Goal: Task Accomplishment & Management: Complete application form

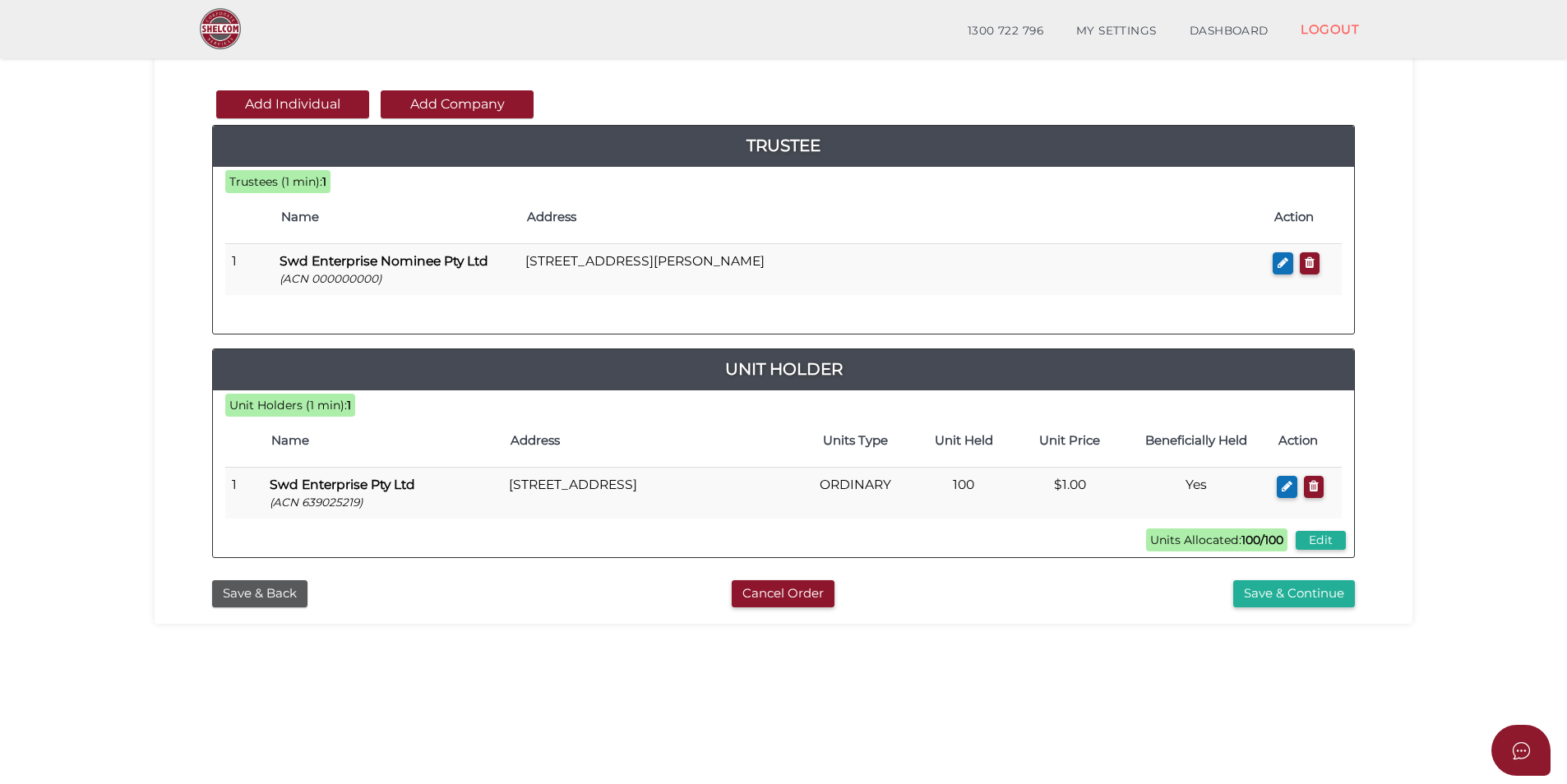
scroll to position [164, 0]
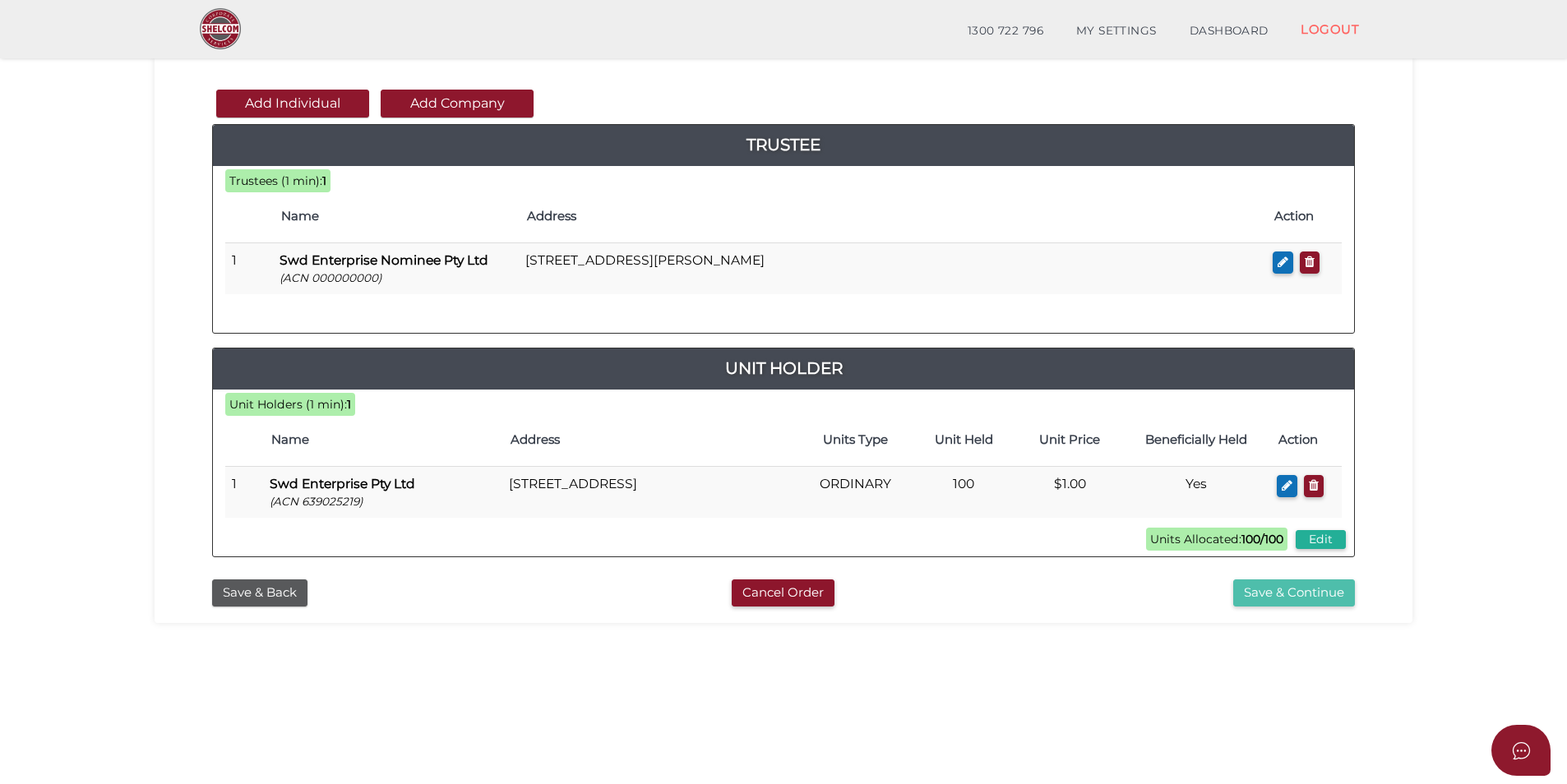
click at [1313, 590] on button "Save & Continue" at bounding box center [1294, 592] width 122 height 27
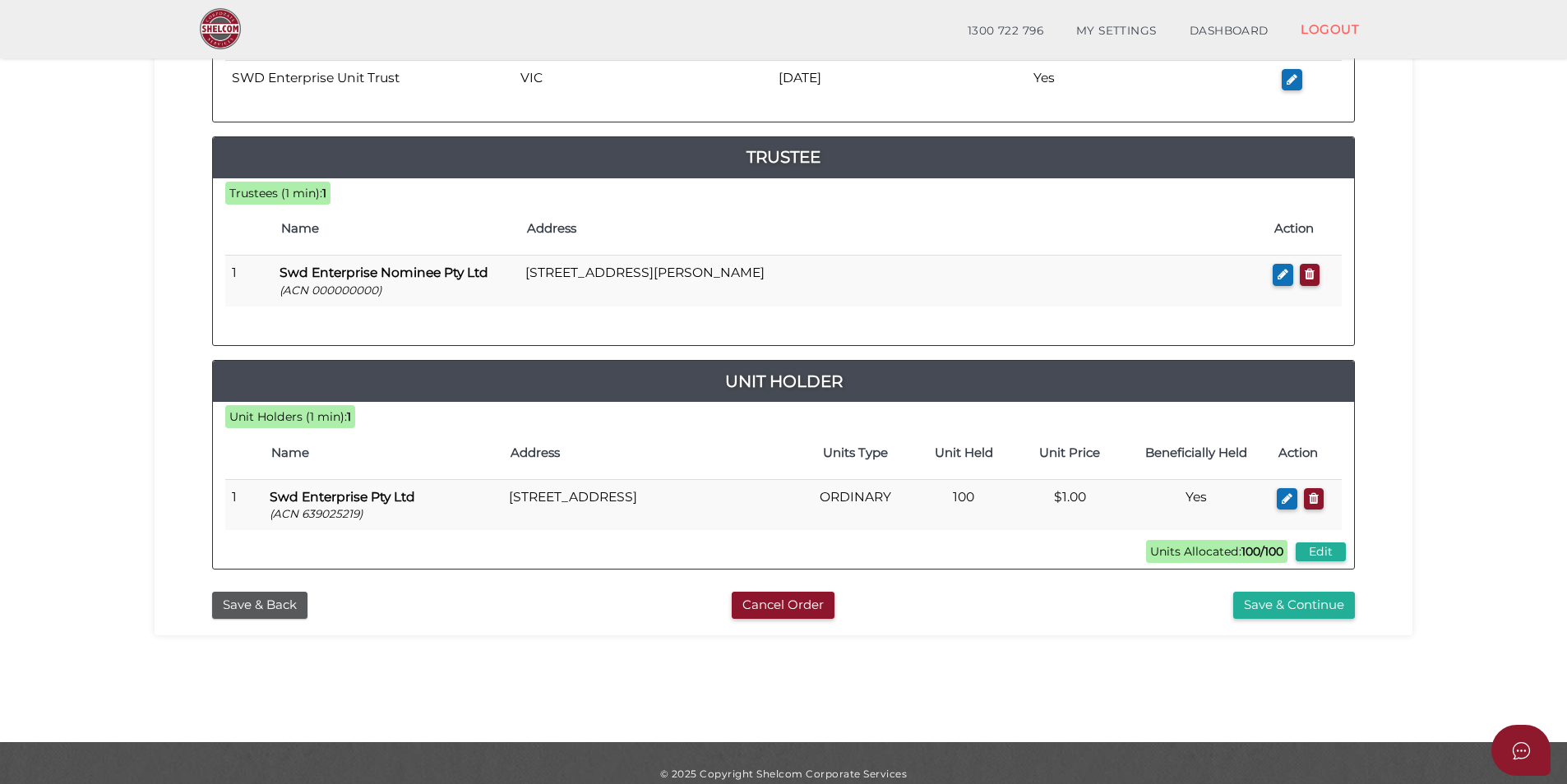
scroll to position [344, 0]
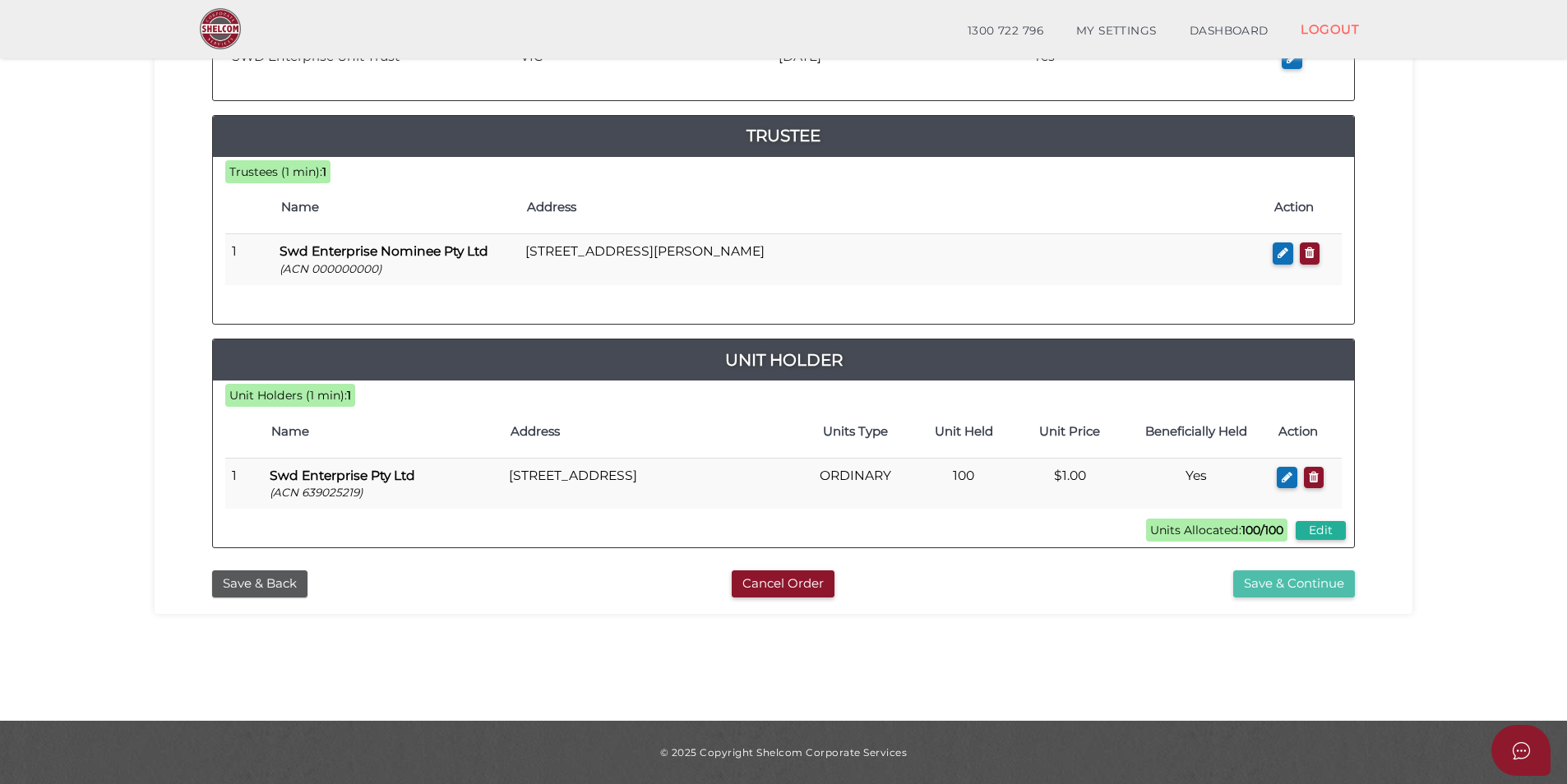
click at [1255, 583] on button "Save & Continue" at bounding box center [1294, 583] width 122 height 27
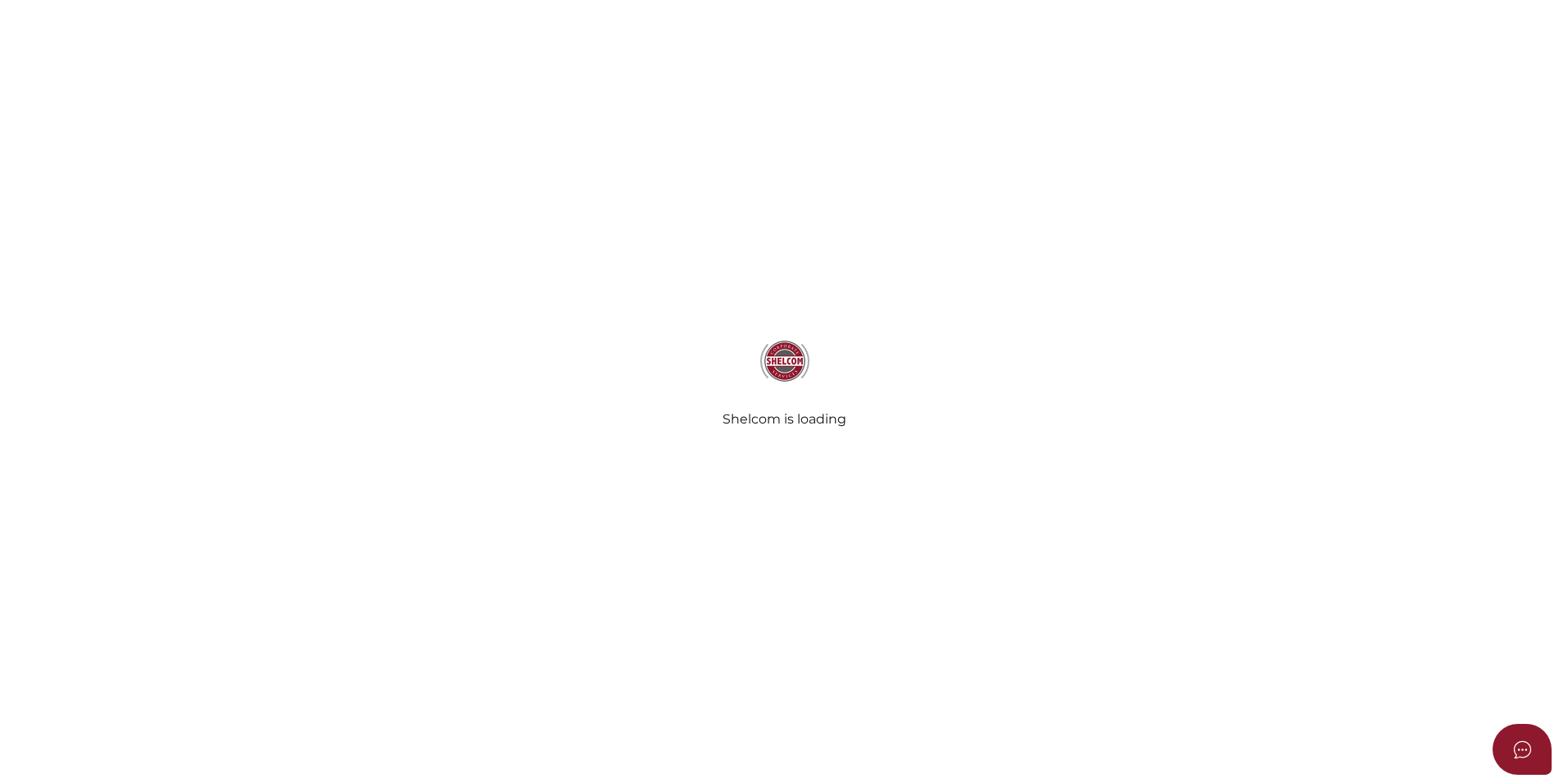
select select "Comb Binding"
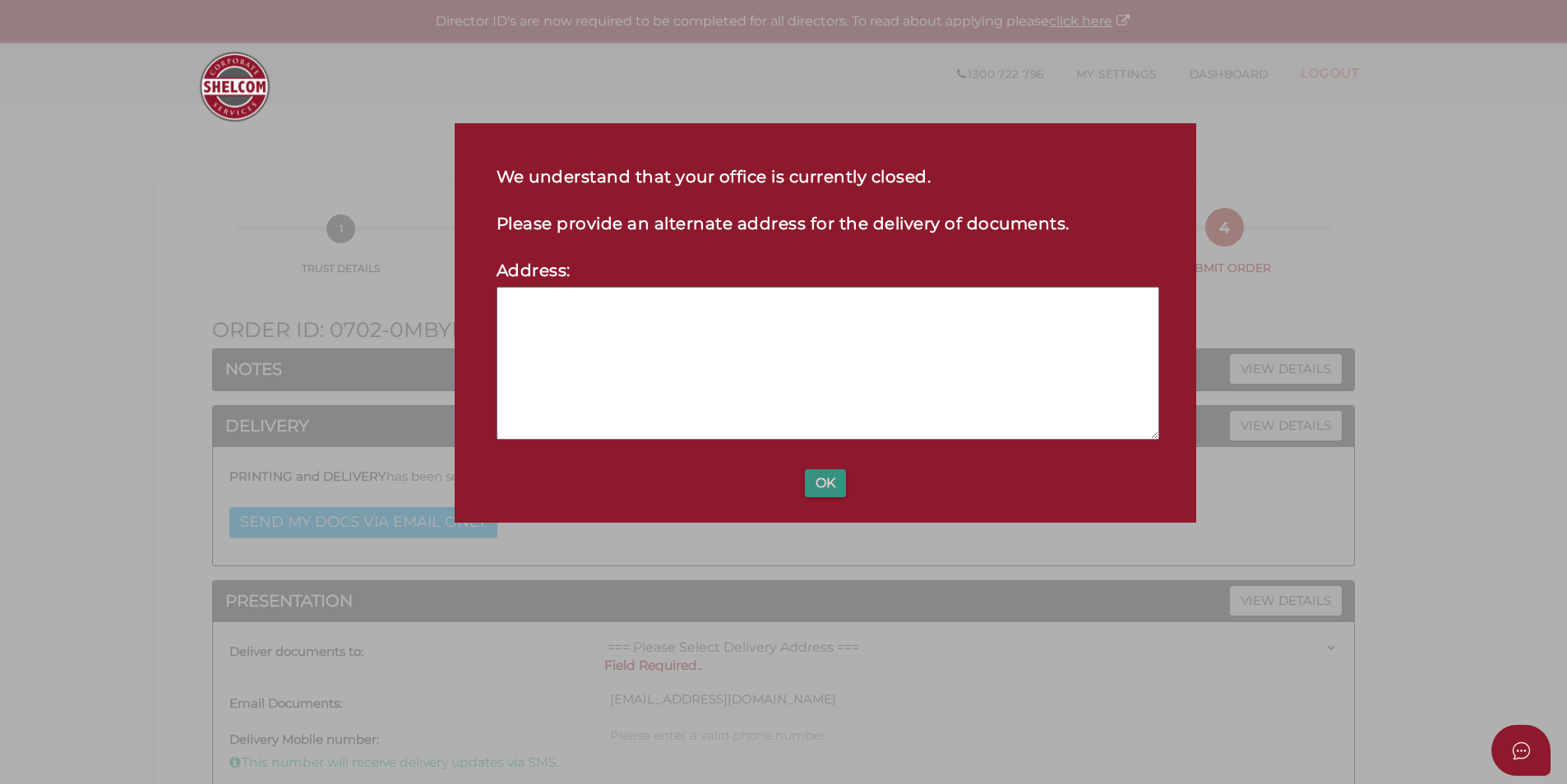
click at [822, 486] on button "OK" at bounding box center [825, 483] width 41 height 28
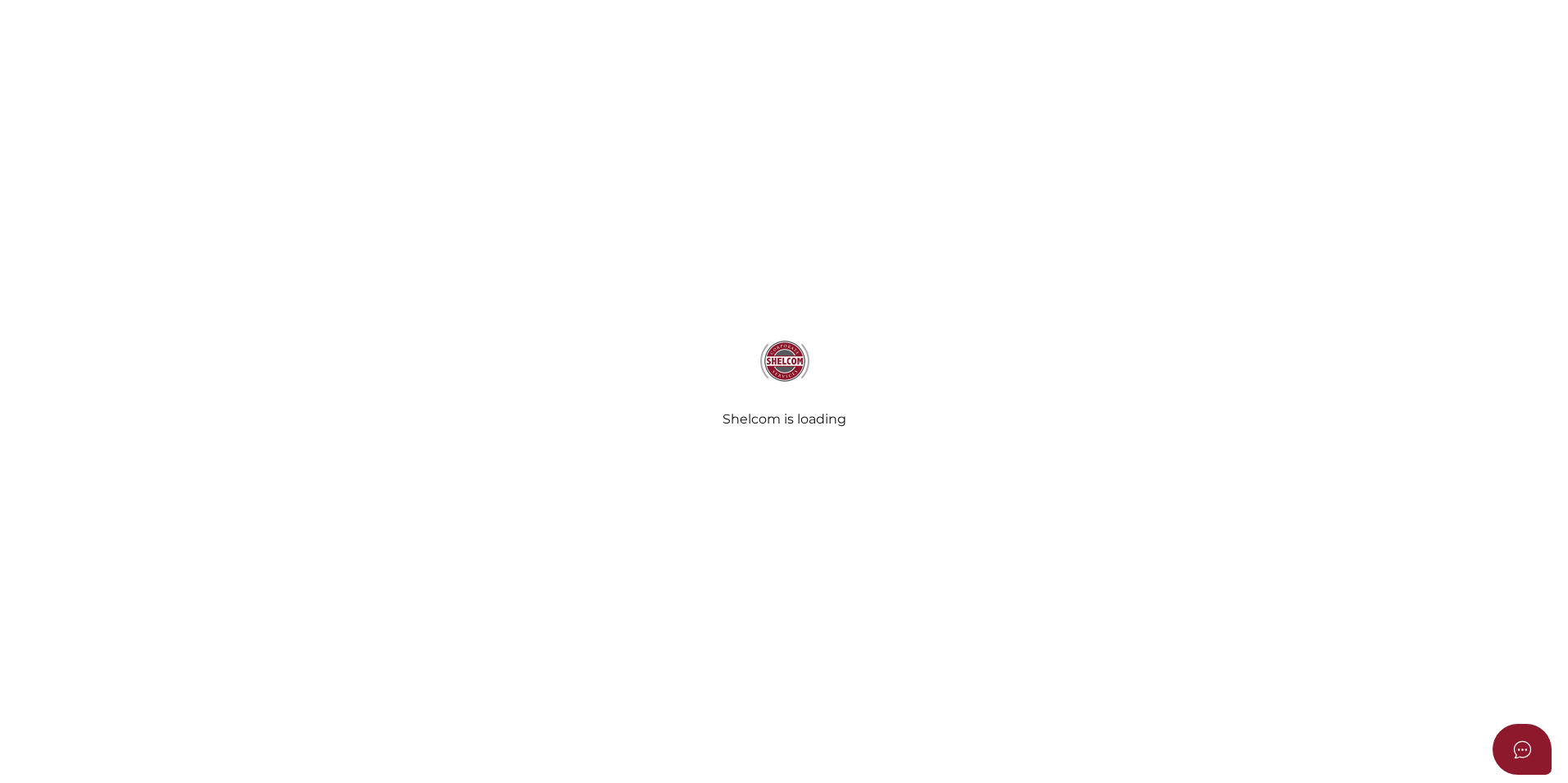
select select "Comb Binding"
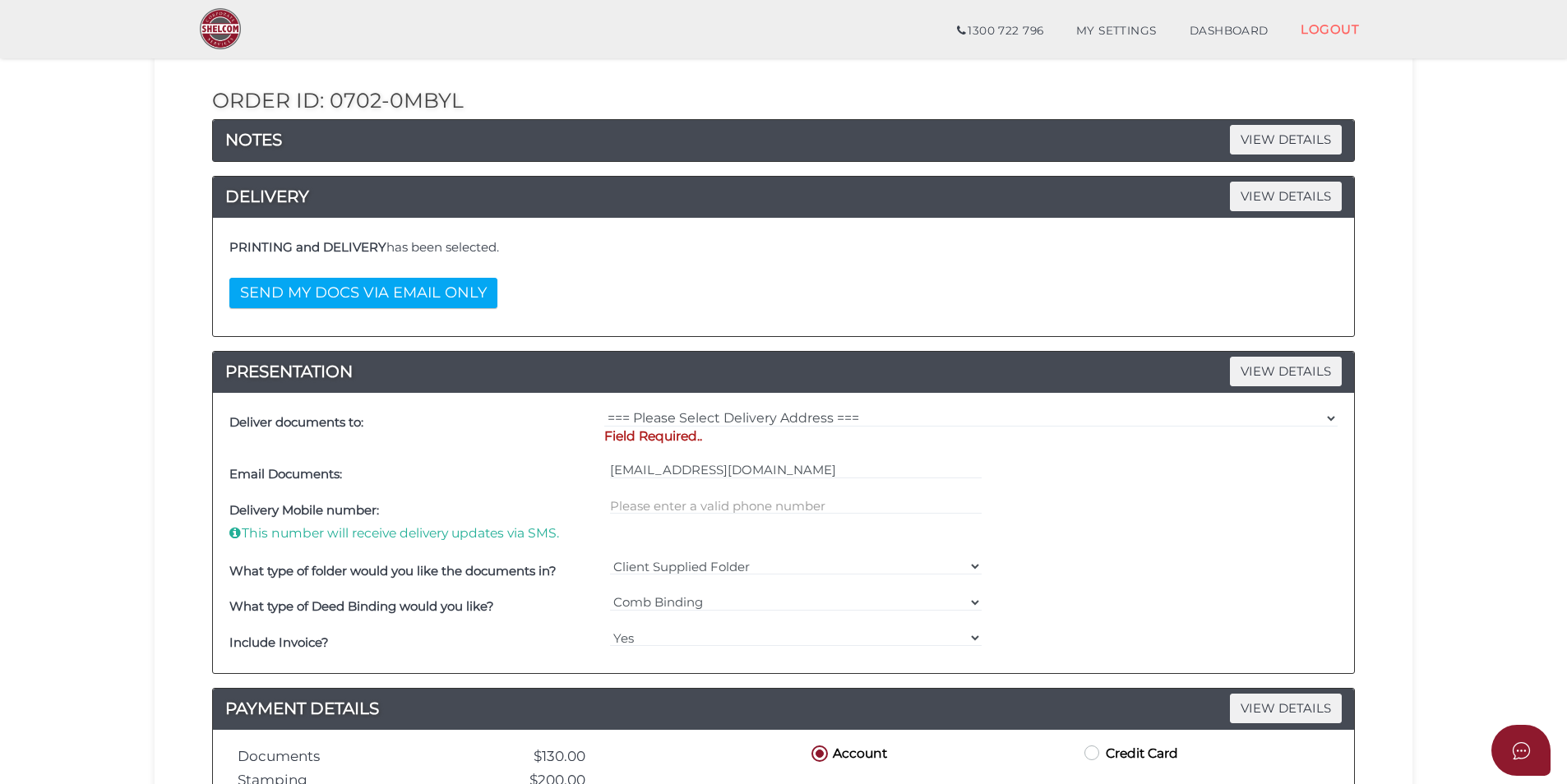
scroll to position [175, 0]
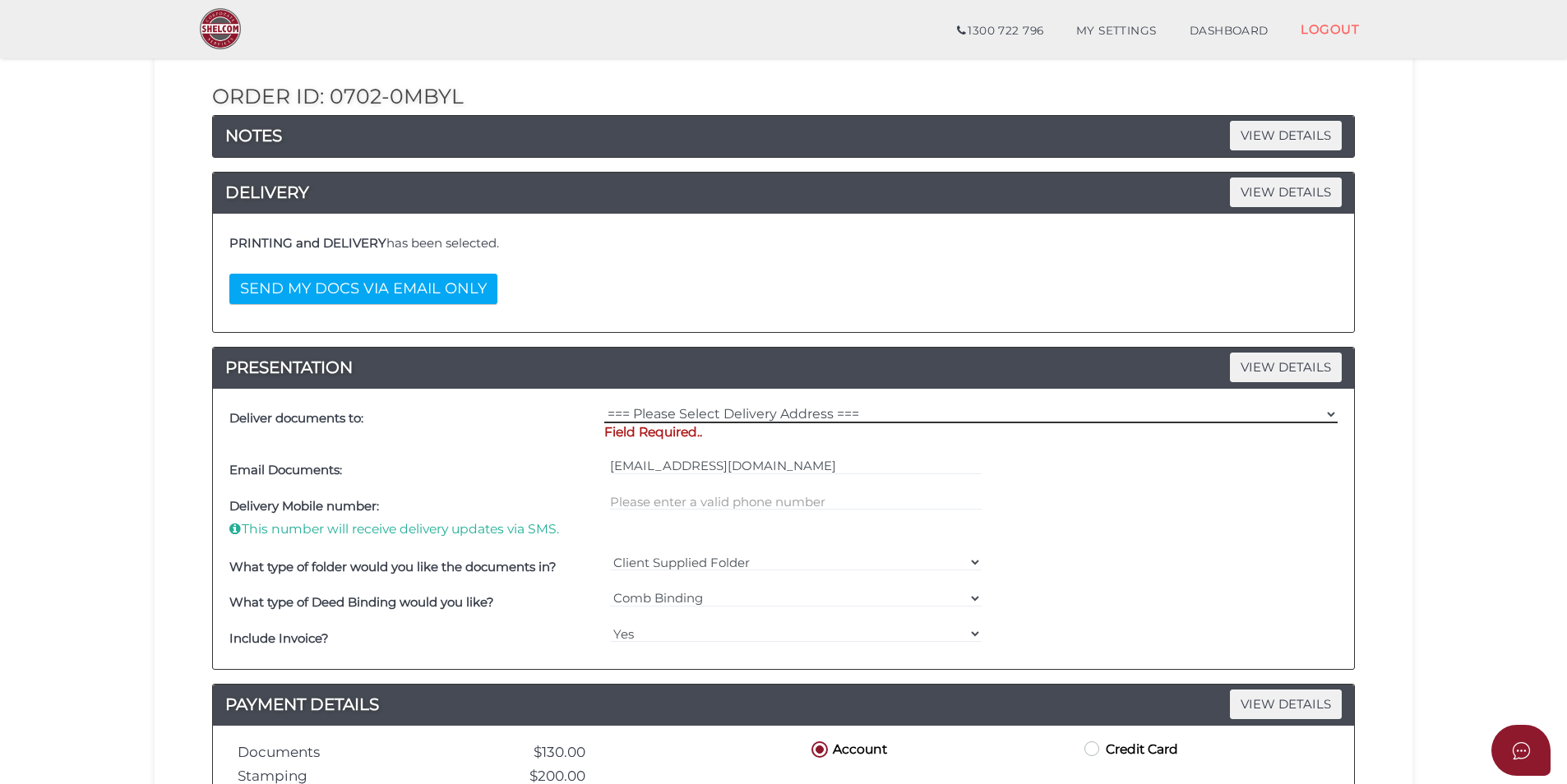
click at [739, 420] on select "=== Please Select Delivery Address === (User Address - Jake Davoren) Level 10 5…" at bounding box center [970, 414] width 733 height 18
select select "0"
click at [604, 405] on select "=== Please Select Delivery Address === (User Address - Jake Davoren) Level 10 5…" at bounding box center [970, 414] width 733 height 18
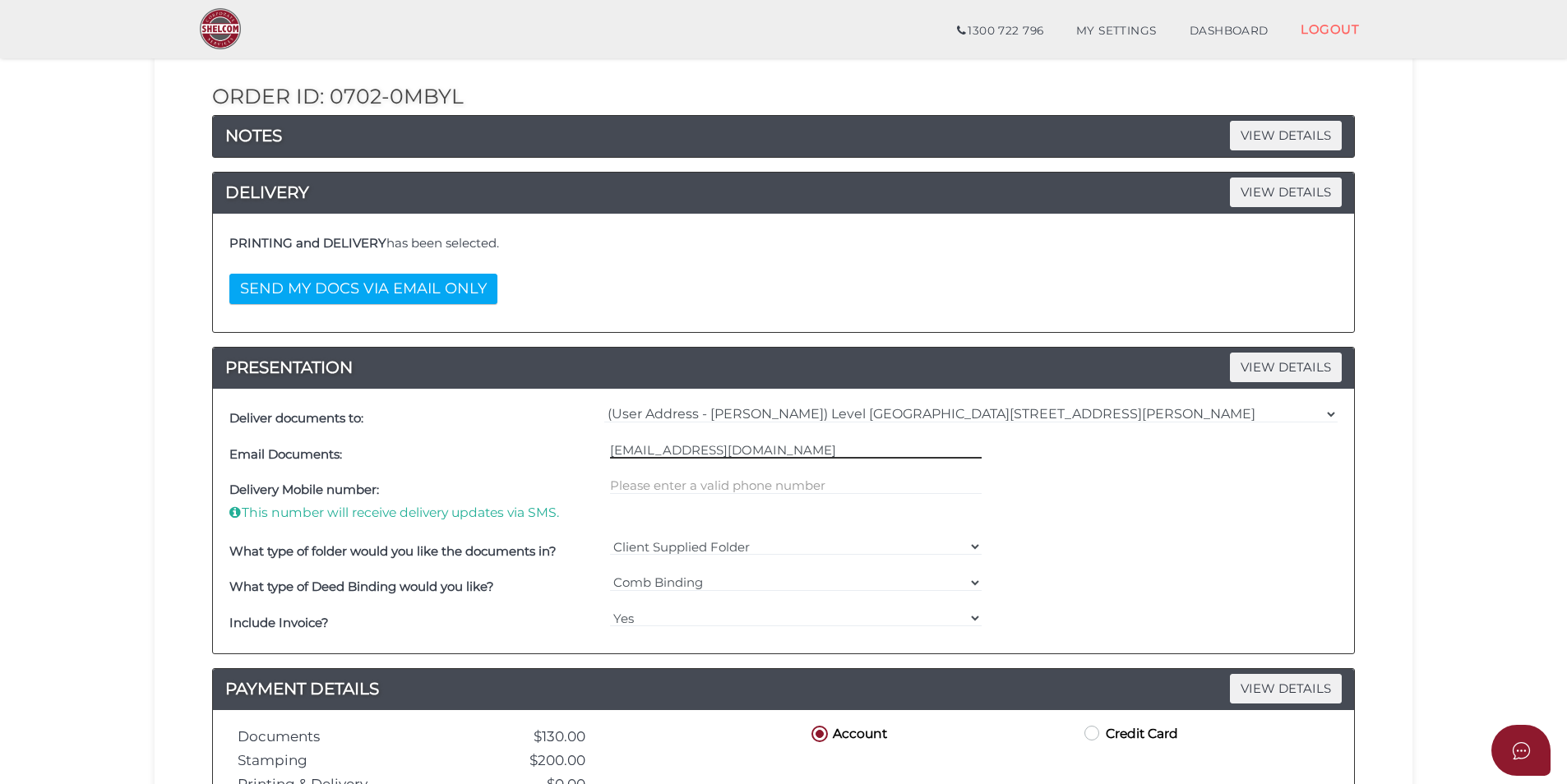
click at [697, 453] on input "jdavoren@sw-au.com" at bounding box center [796, 449] width 372 height 18
click at [693, 482] on input "text" at bounding box center [796, 485] width 372 height 18
type input "0423554020"
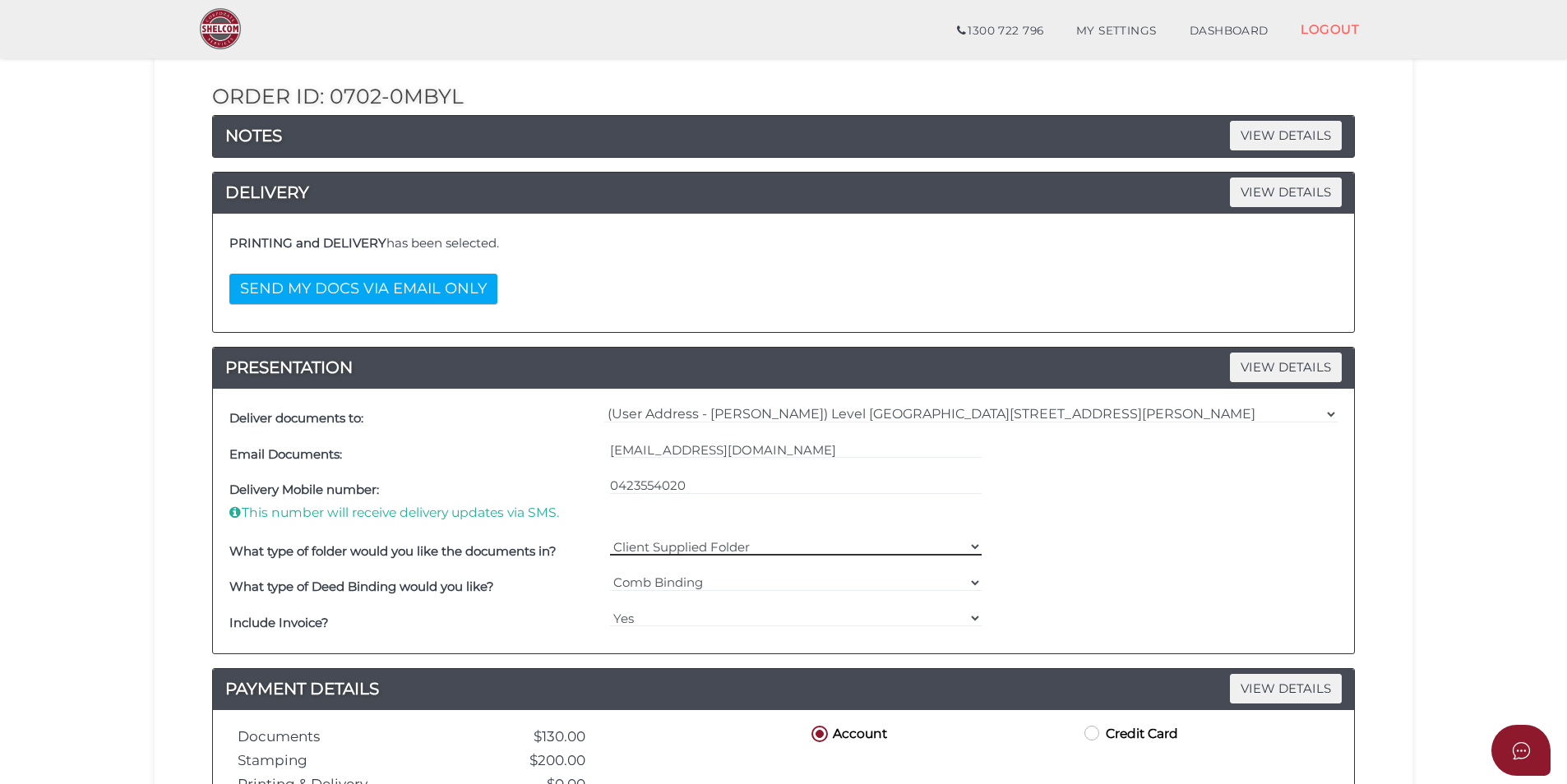
click at [687, 545] on select "Client Supplied Folder === Please Select === Shelcom Folder Client Supplied Fol…" at bounding box center [796, 546] width 372 height 18
click at [610, 537] on select "Client Supplied Folder === Please Select === Shelcom Folder Client Supplied Fol…" at bounding box center [796, 546] width 372 height 18
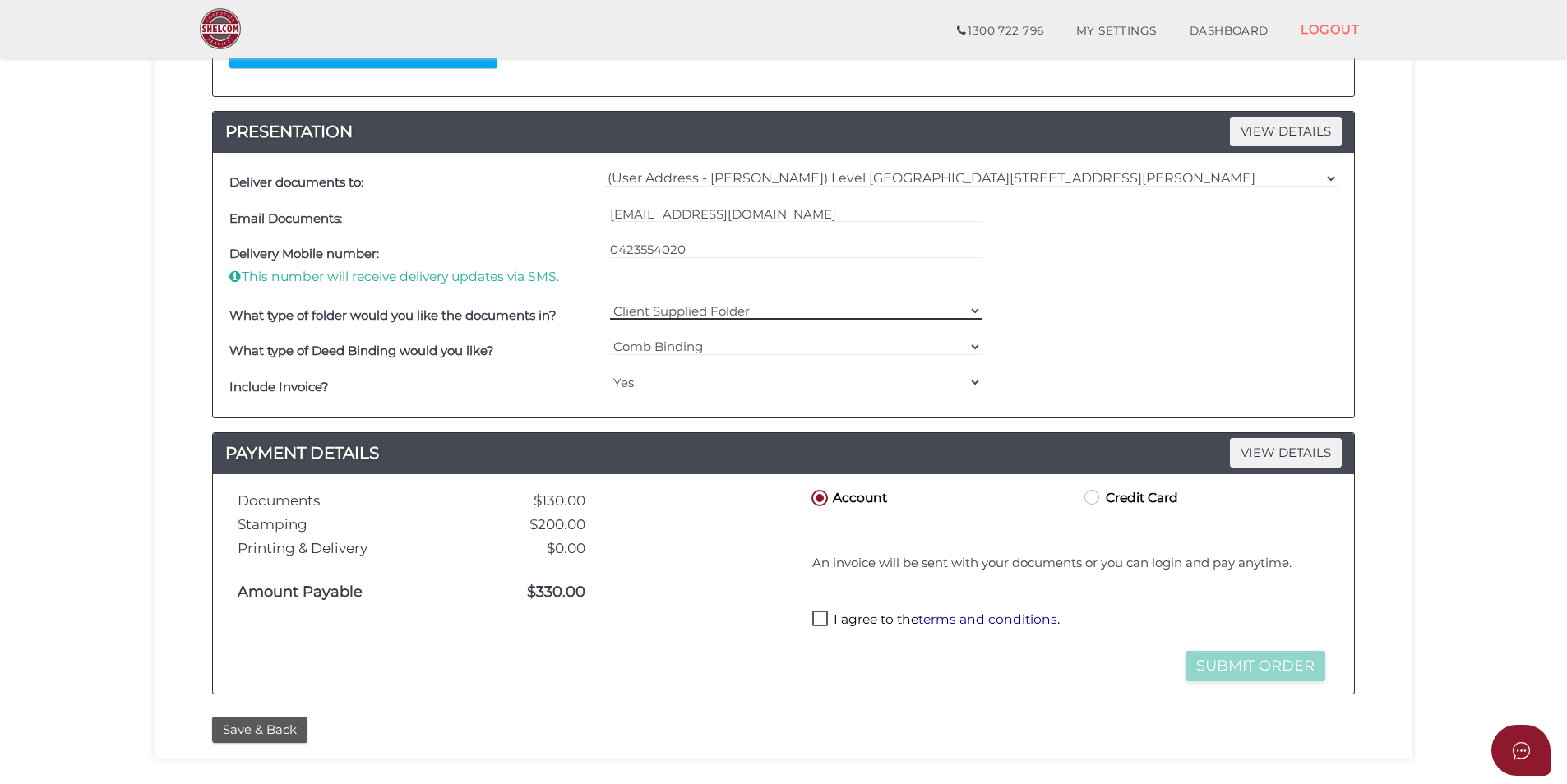
scroll to position [415, 0]
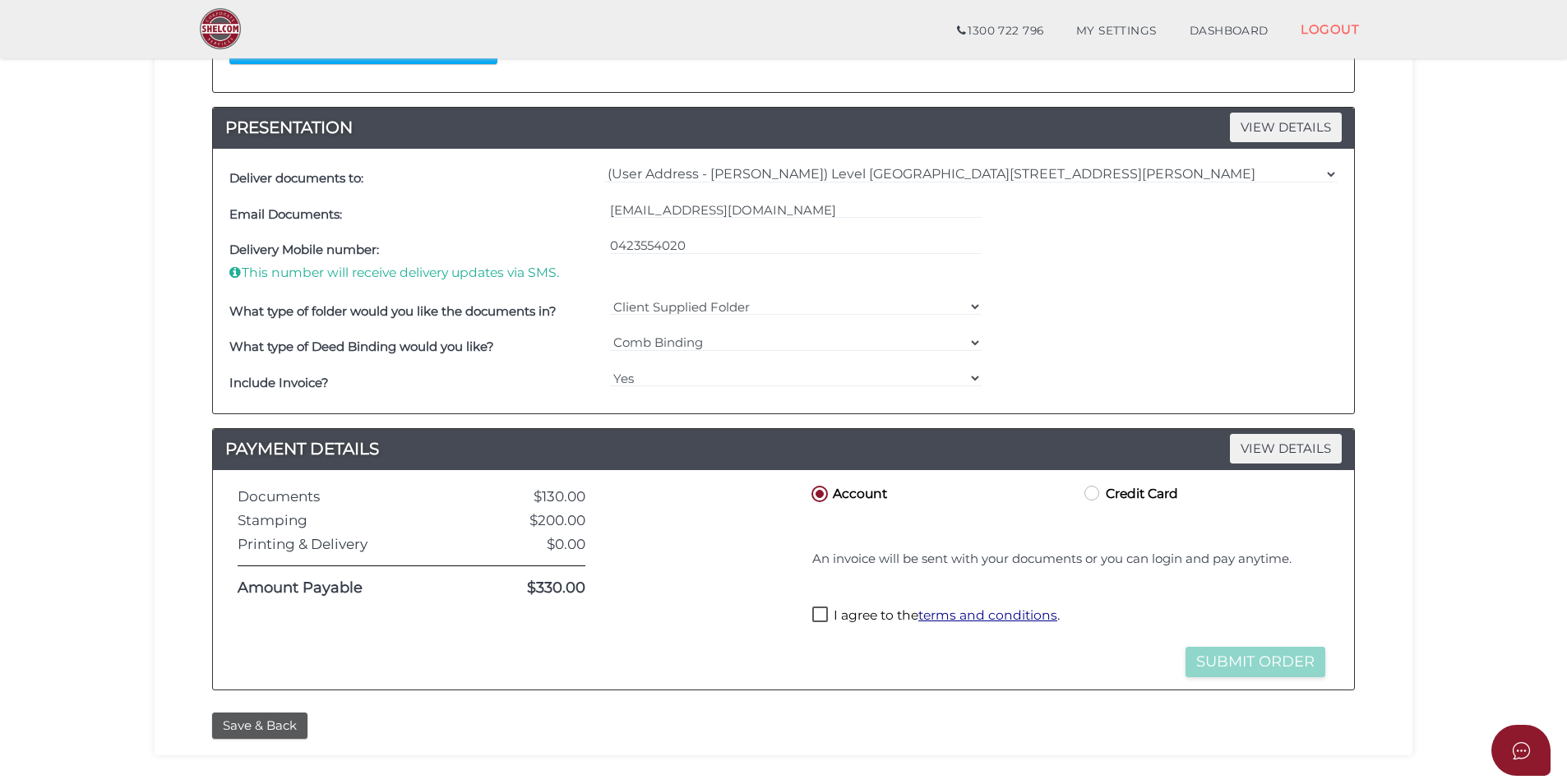
click at [826, 613] on label "I agree to the terms and conditions ." at bounding box center [936, 616] width 248 height 20
checkbox input "true"
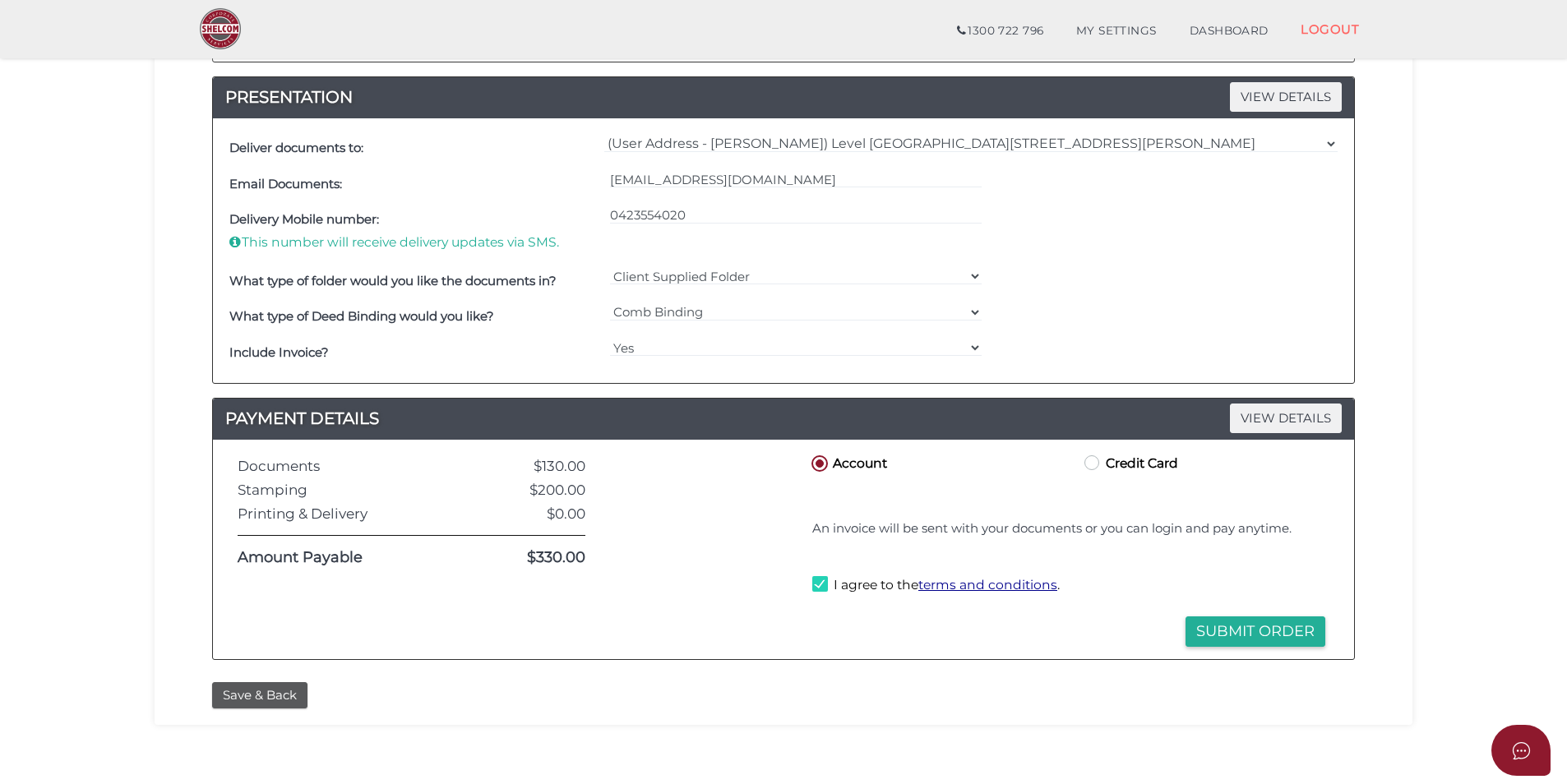
scroll to position [517, 0]
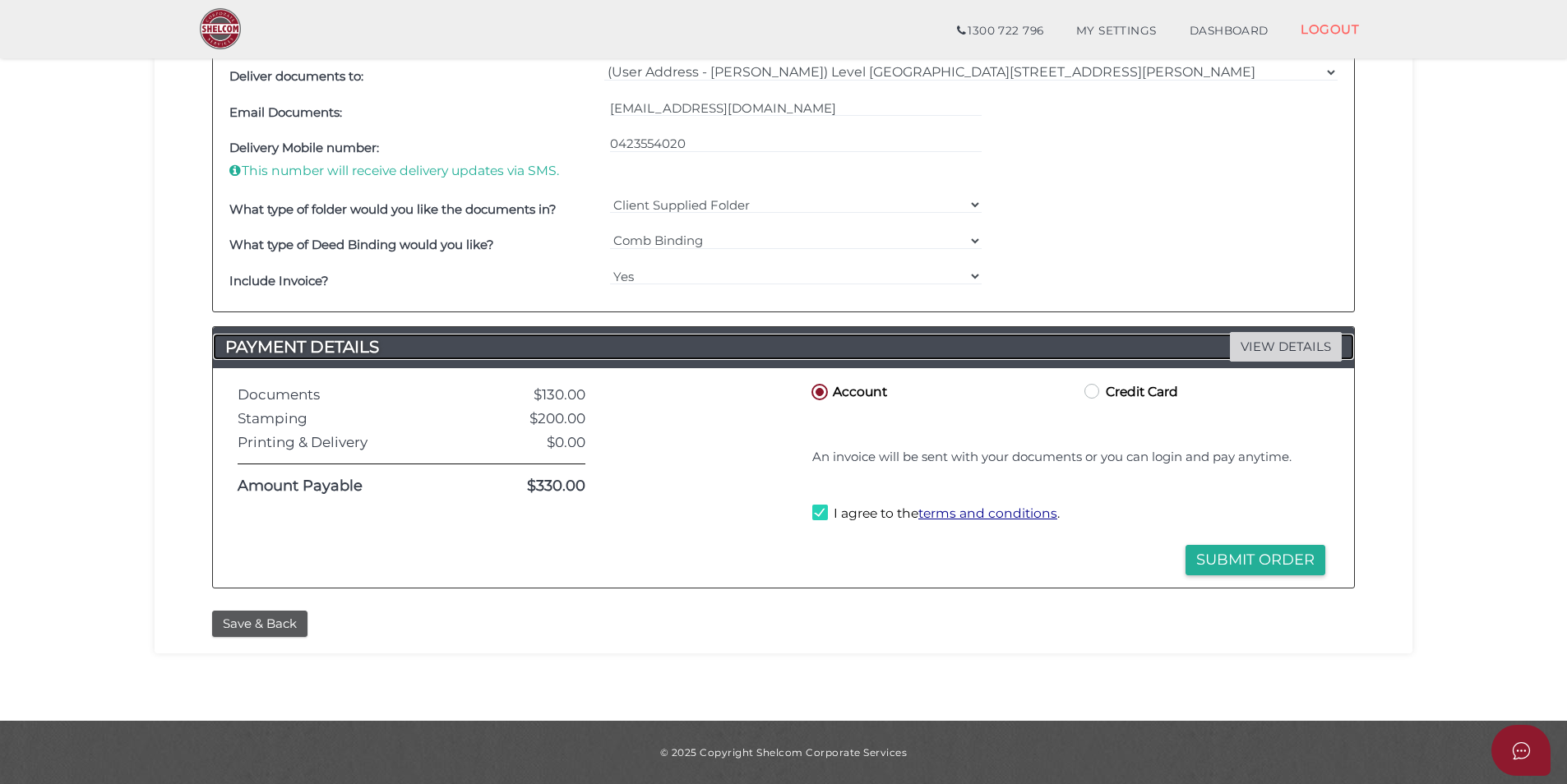
click at [1255, 353] on span "VIEW DETAILS" at bounding box center [1286, 346] width 111 height 29
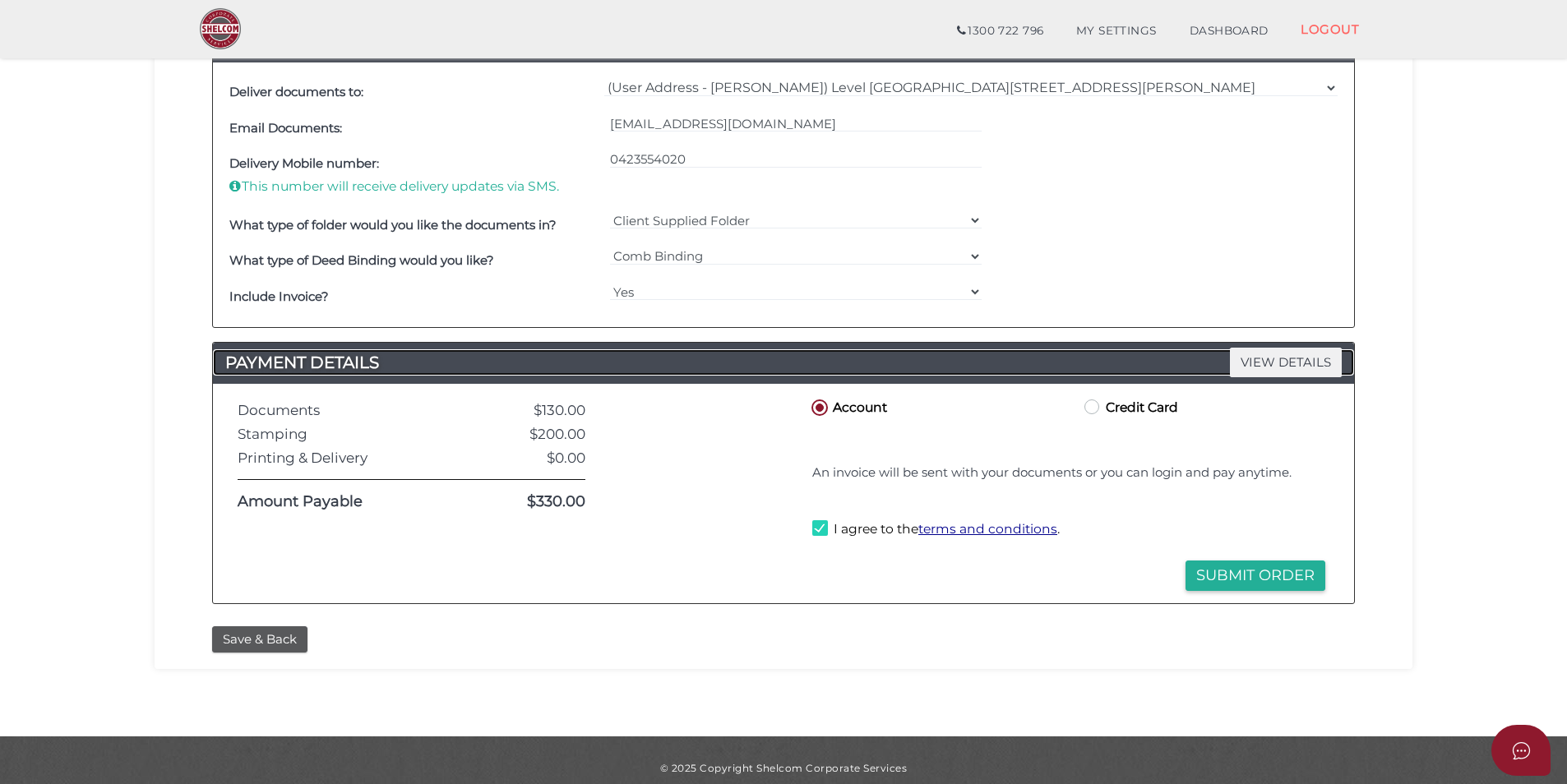
scroll to position [505, 0]
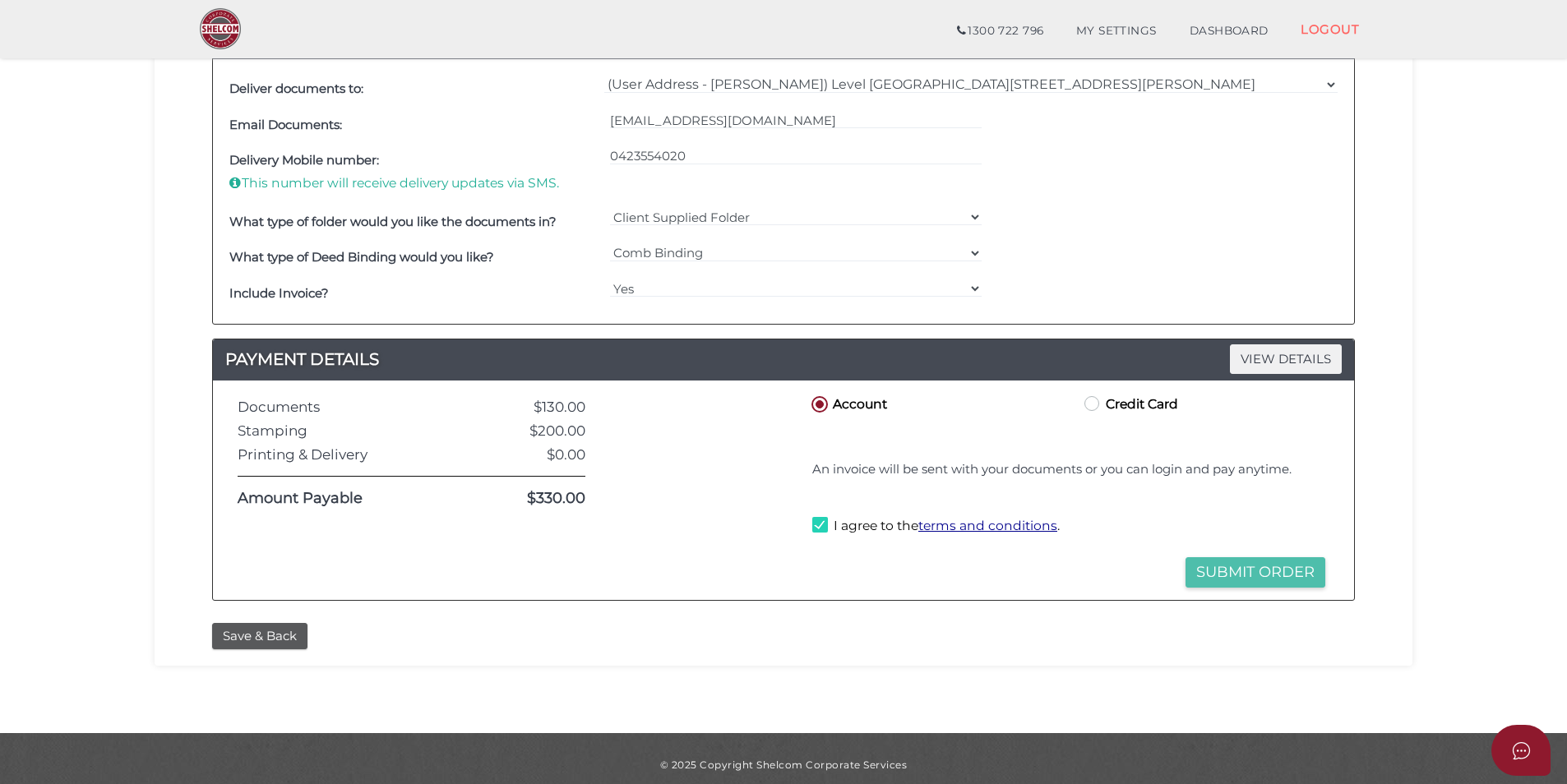
click at [1243, 576] on button "Submit Order" at bounding box center [1255, 572] width 140 height 30
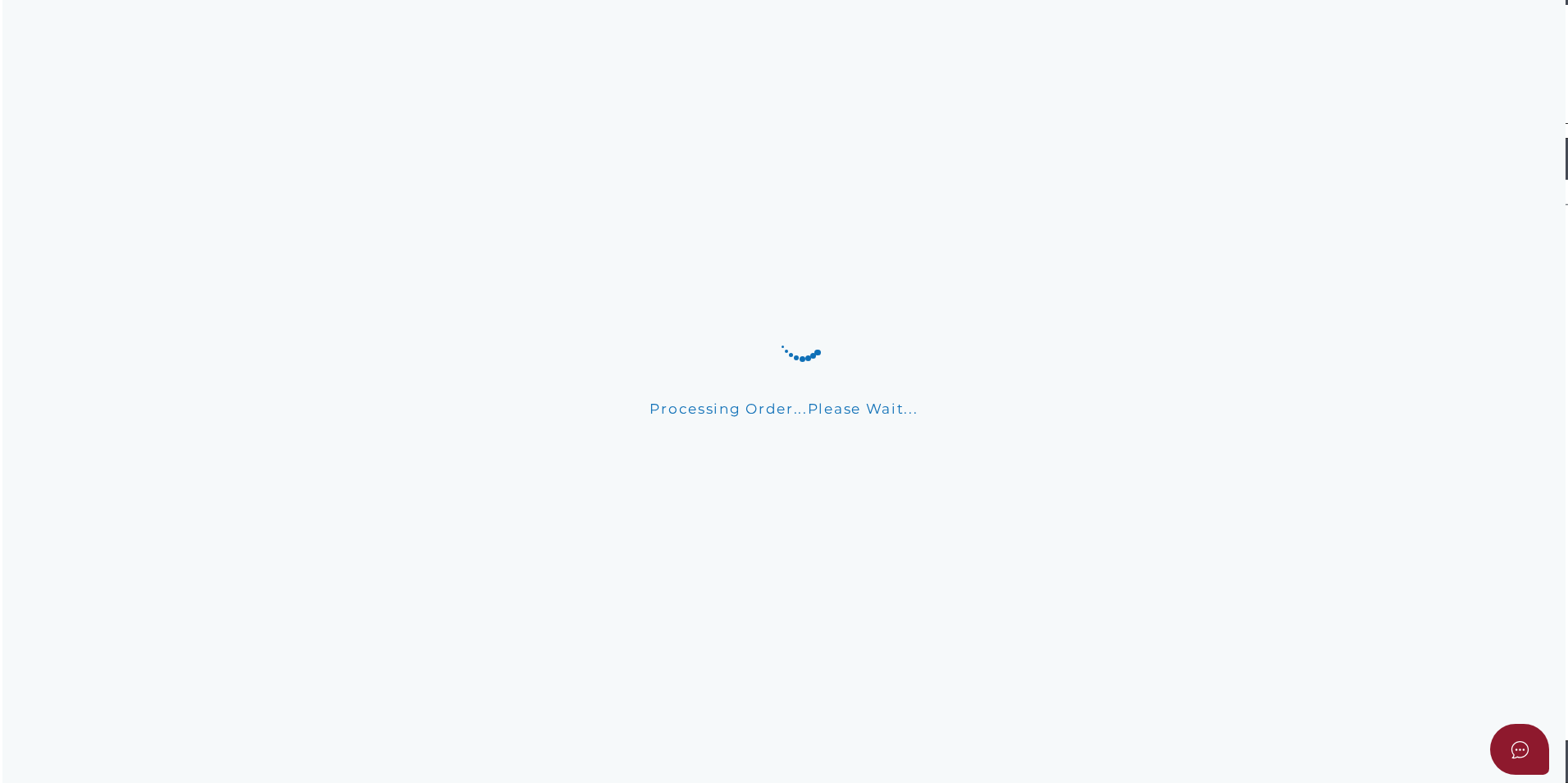
scroll to position [0, 0]
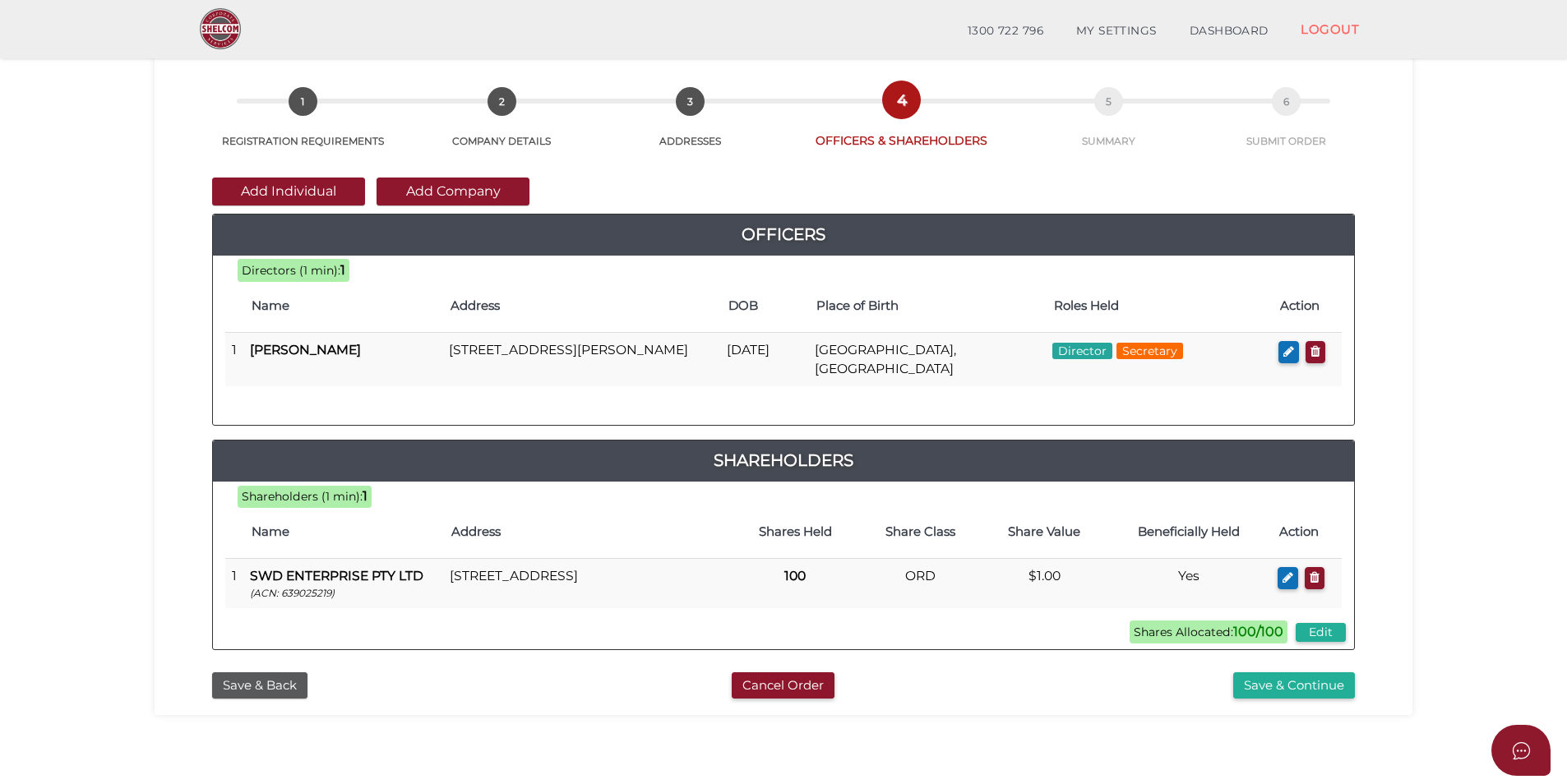
scroll to position [79, 0]
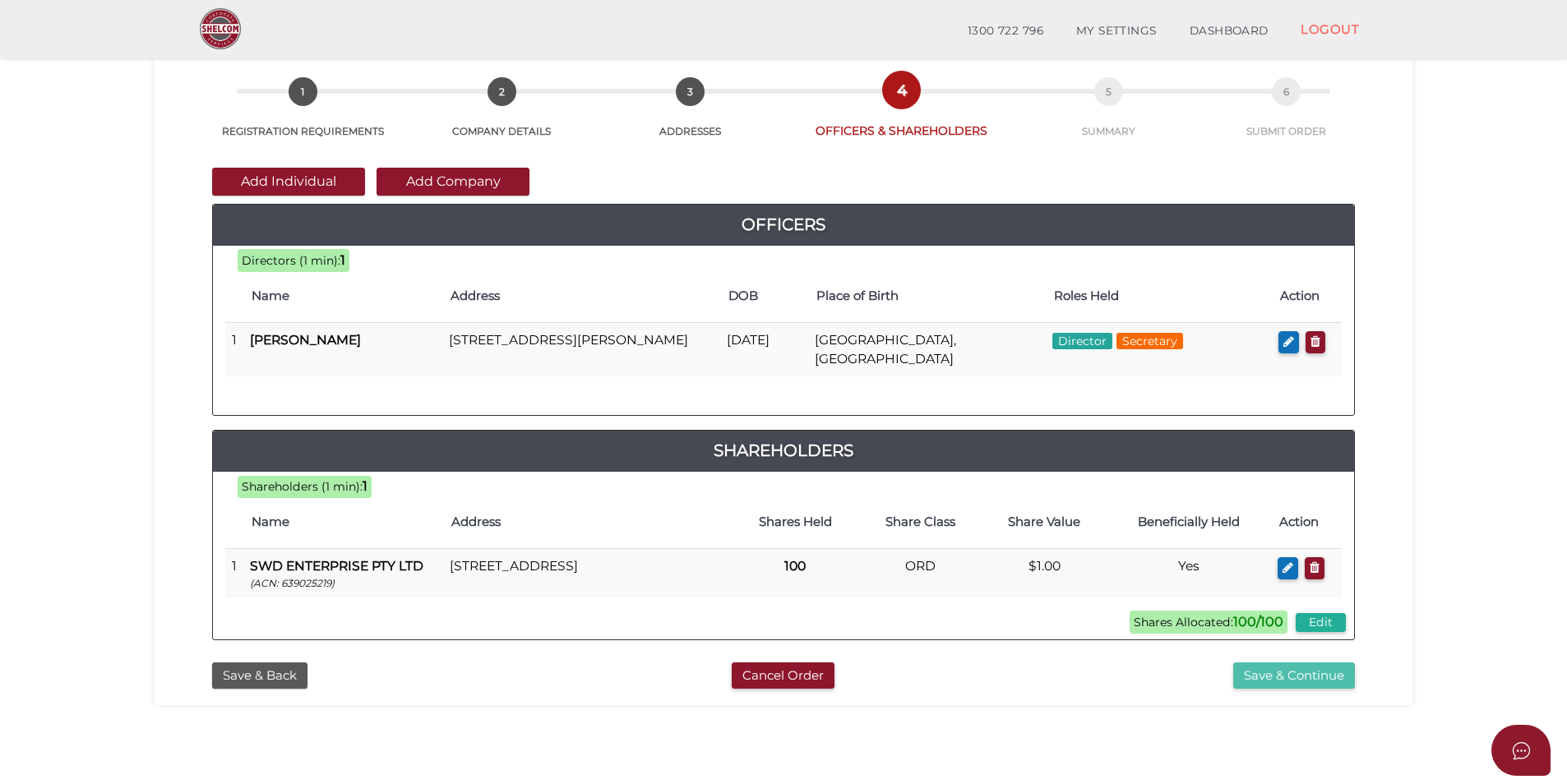
click at [1299, 674] on button "Save & Continue" at bounding box center [1294, 675] width 122 height 27
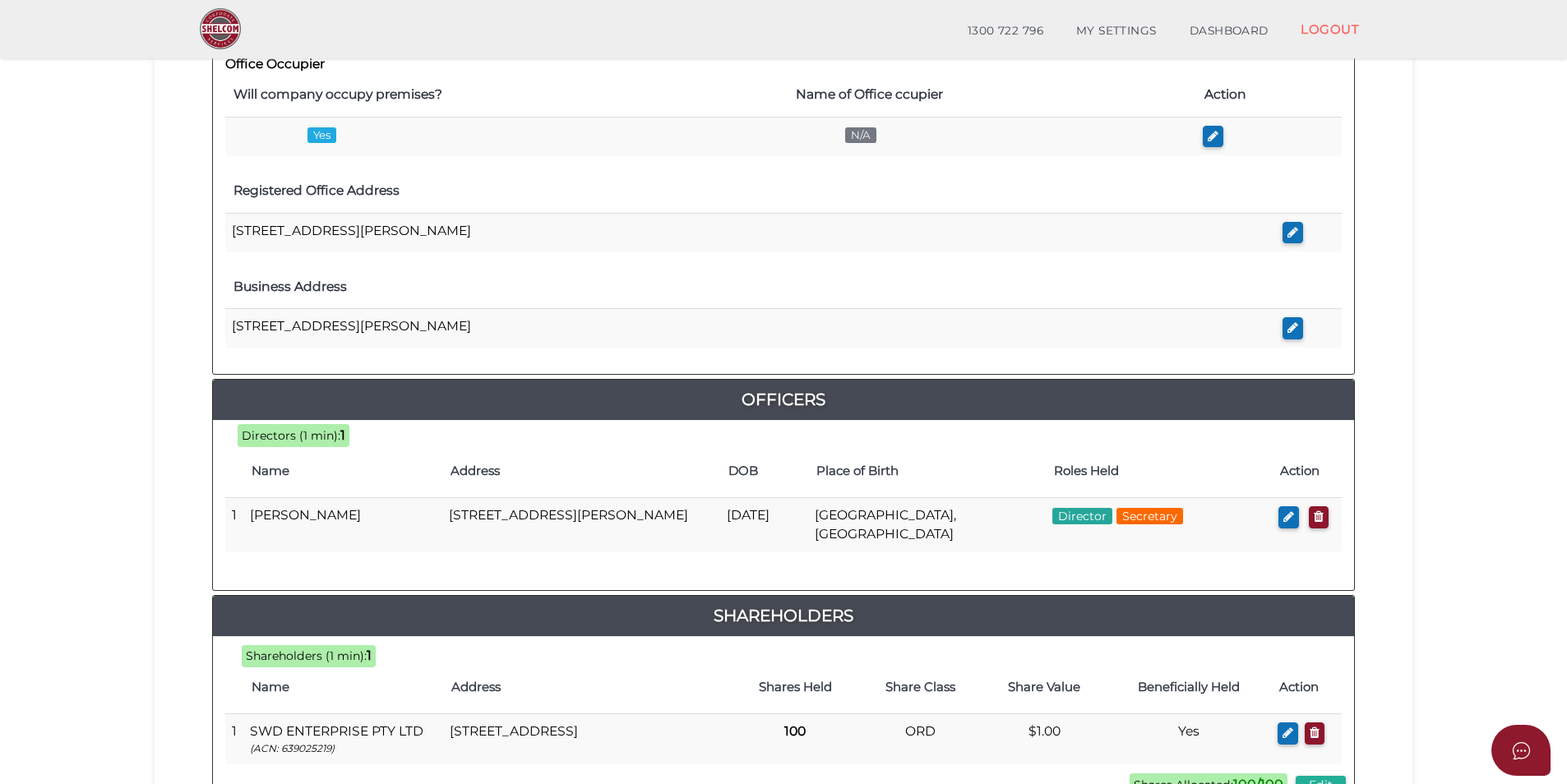
scroll to position [671, 0]
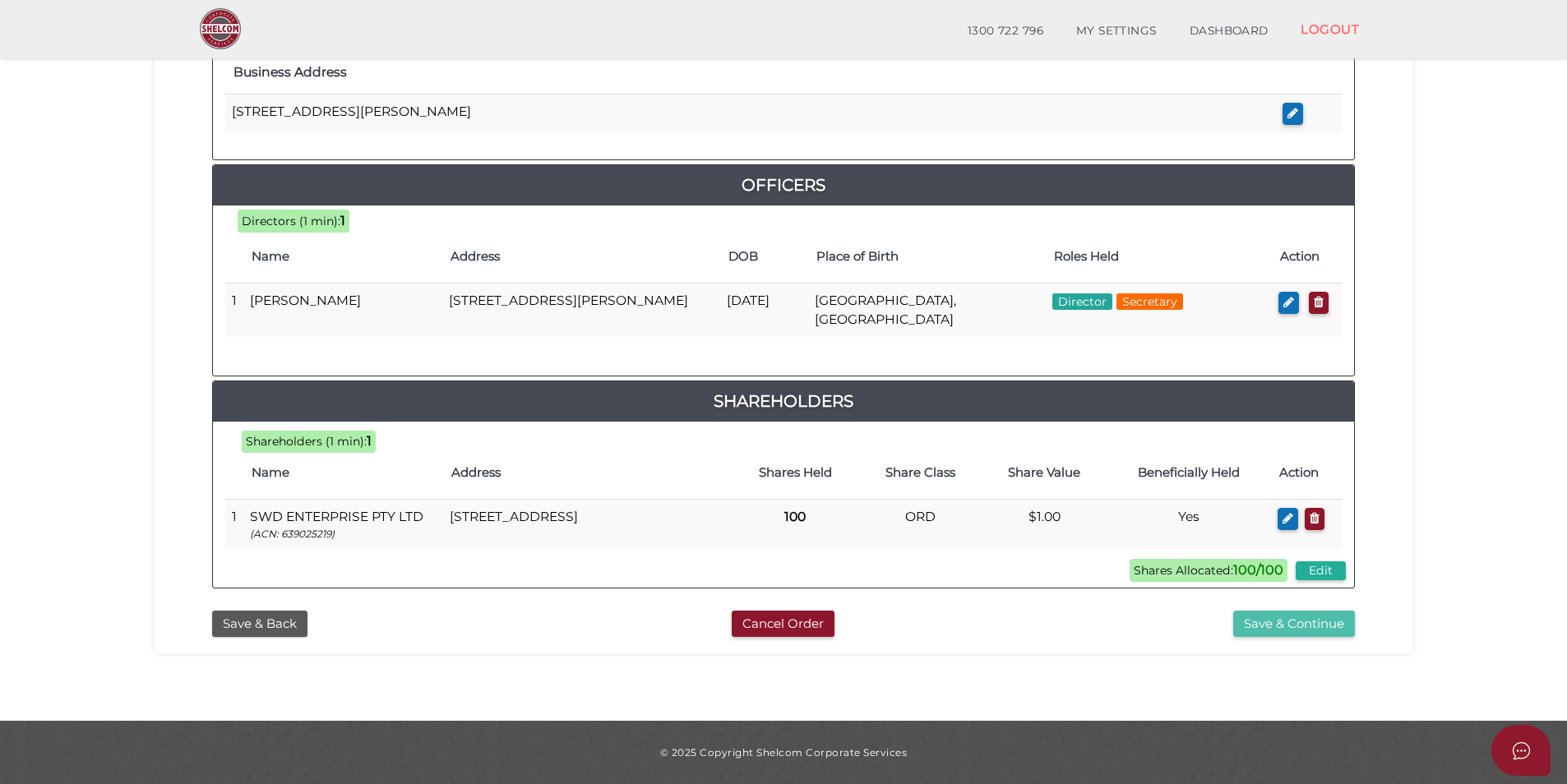
click at [1264, 623] on button "Save & Continue" at bounding box center [1294, 624] width 122 height 27
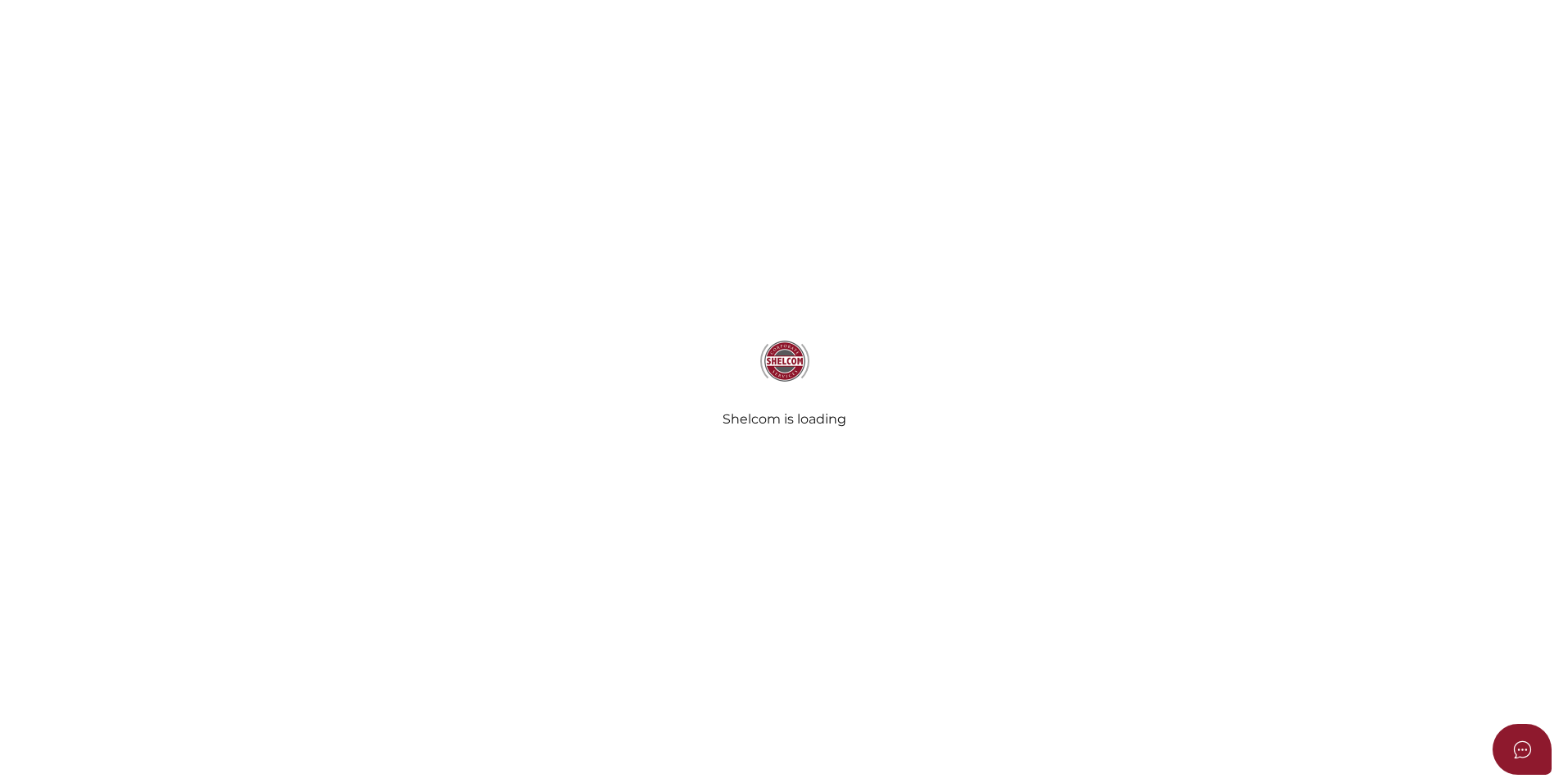
select select "Comb Binding"
select select "No"
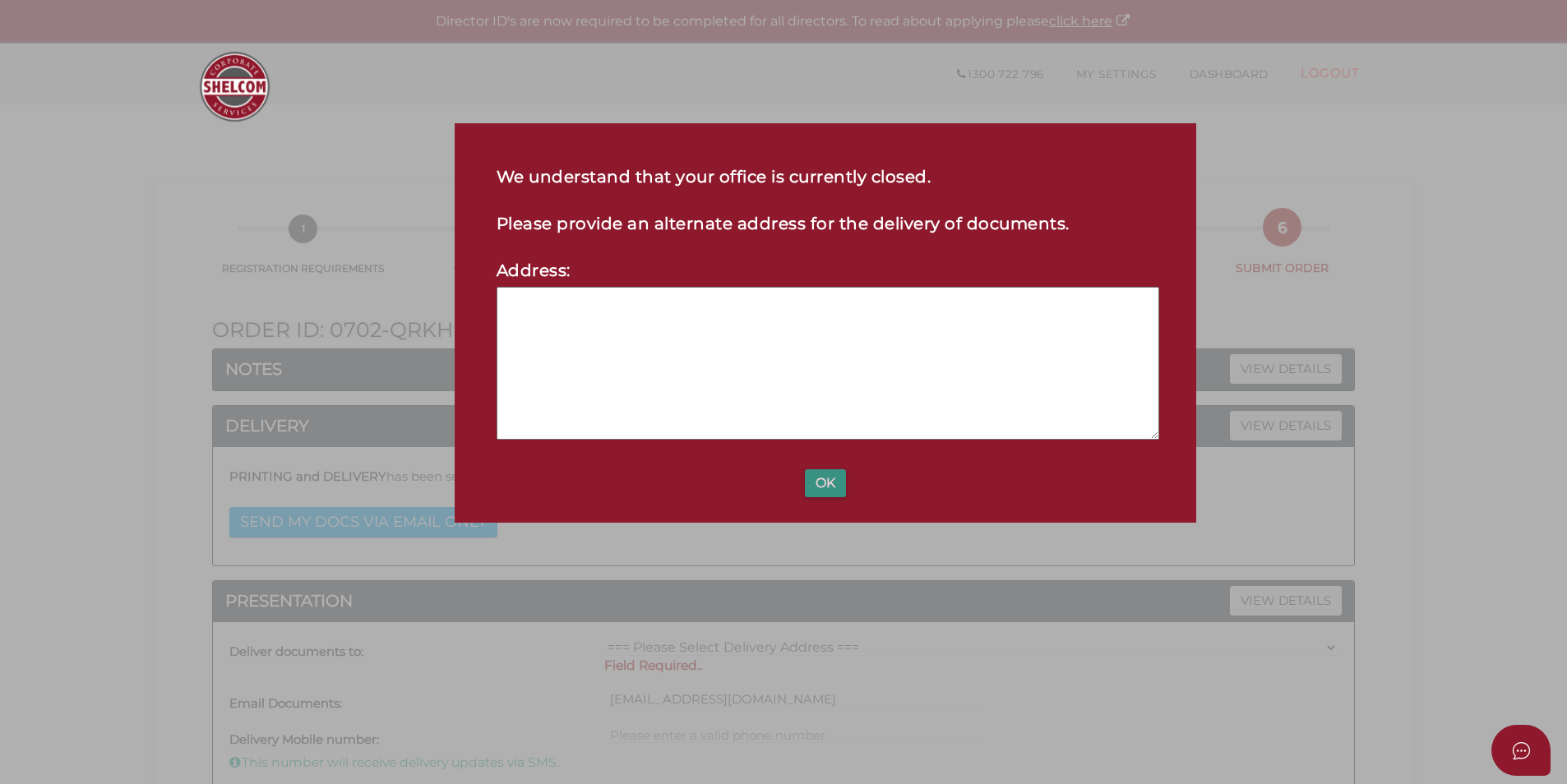
click at [826, 495] on button "OK" at bounding box center [825, 483] width 41 height 28
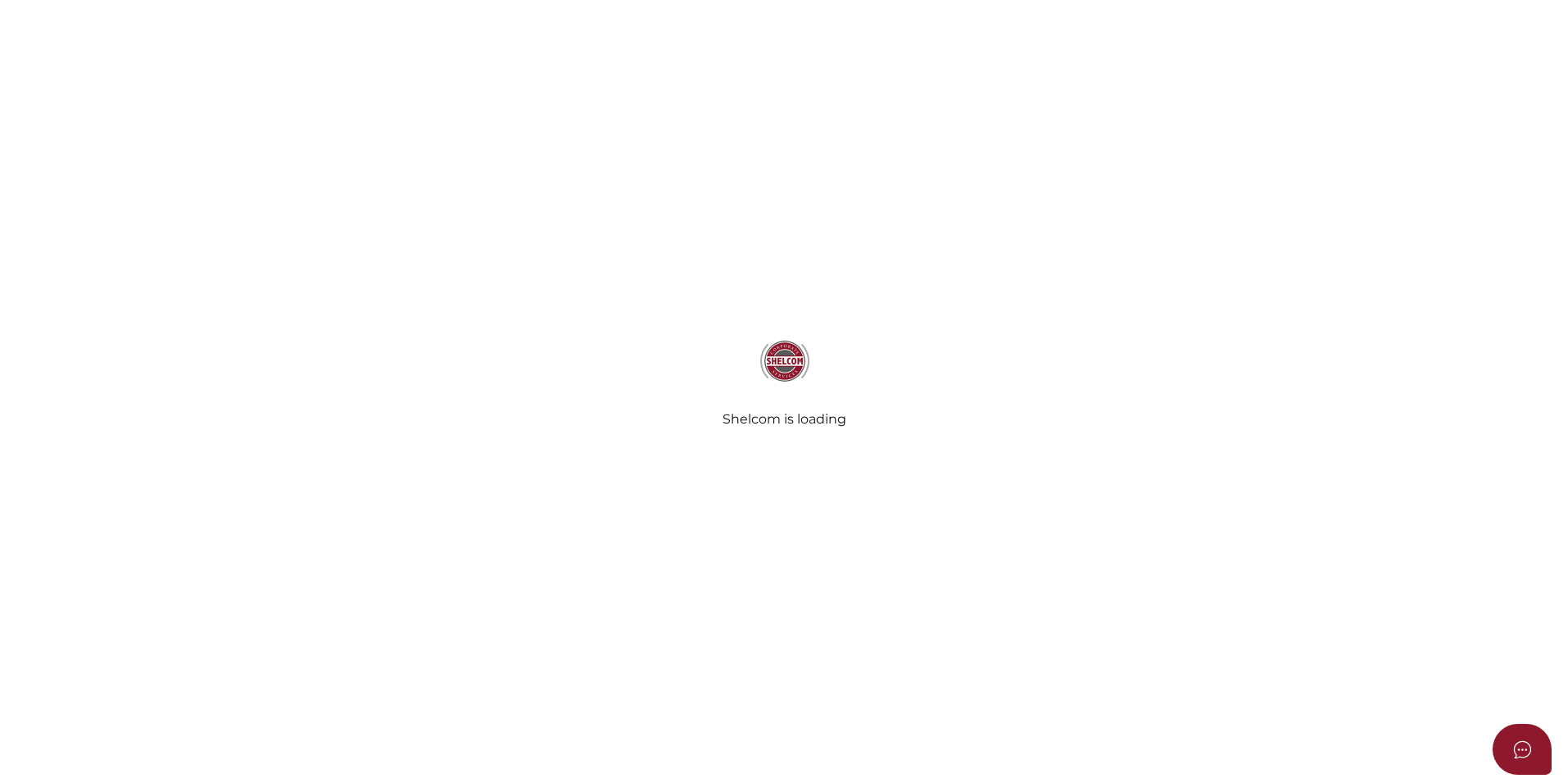
select select "Comb Binding"
select select "No"
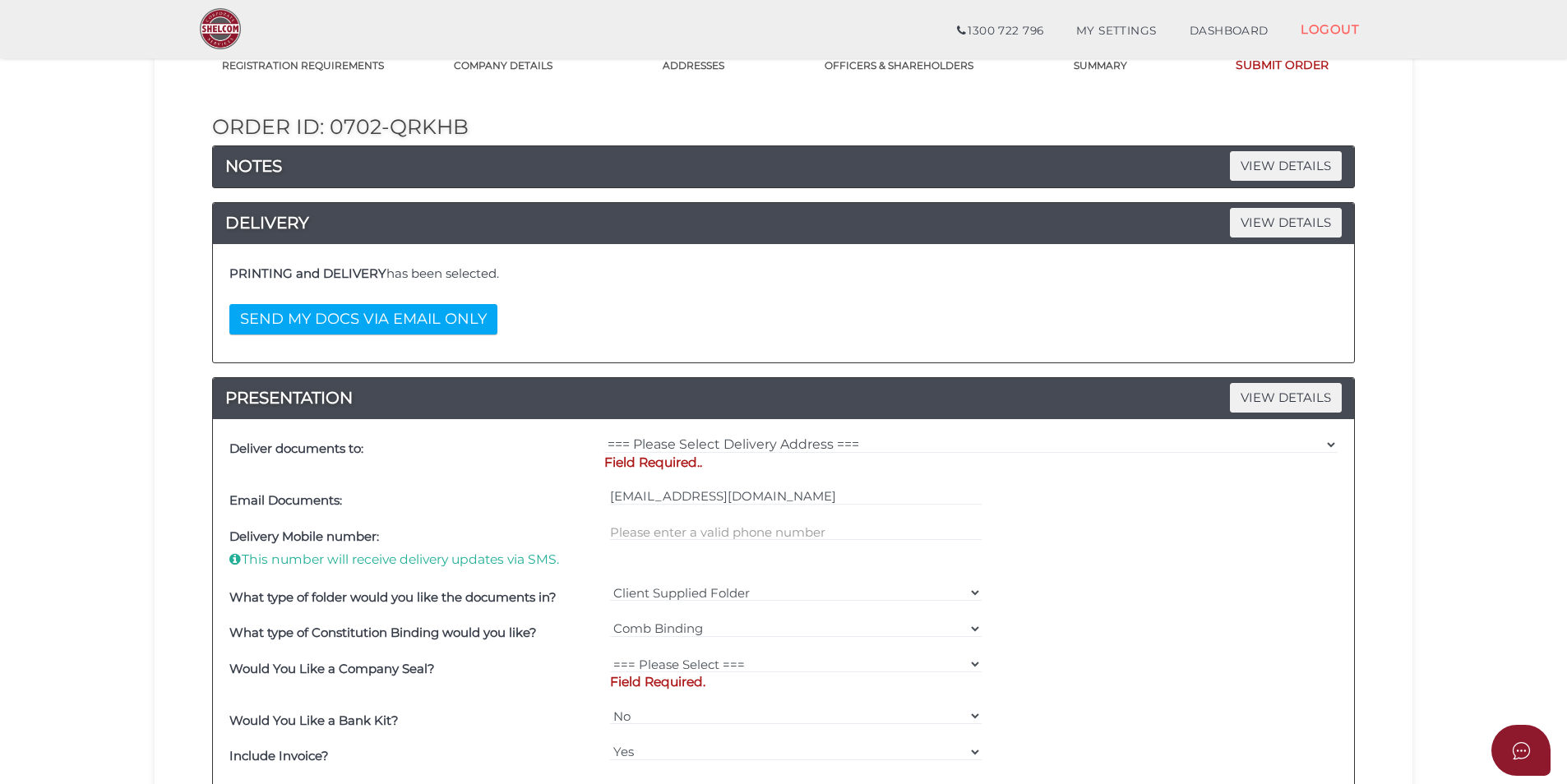
scroll to position [146, 0]
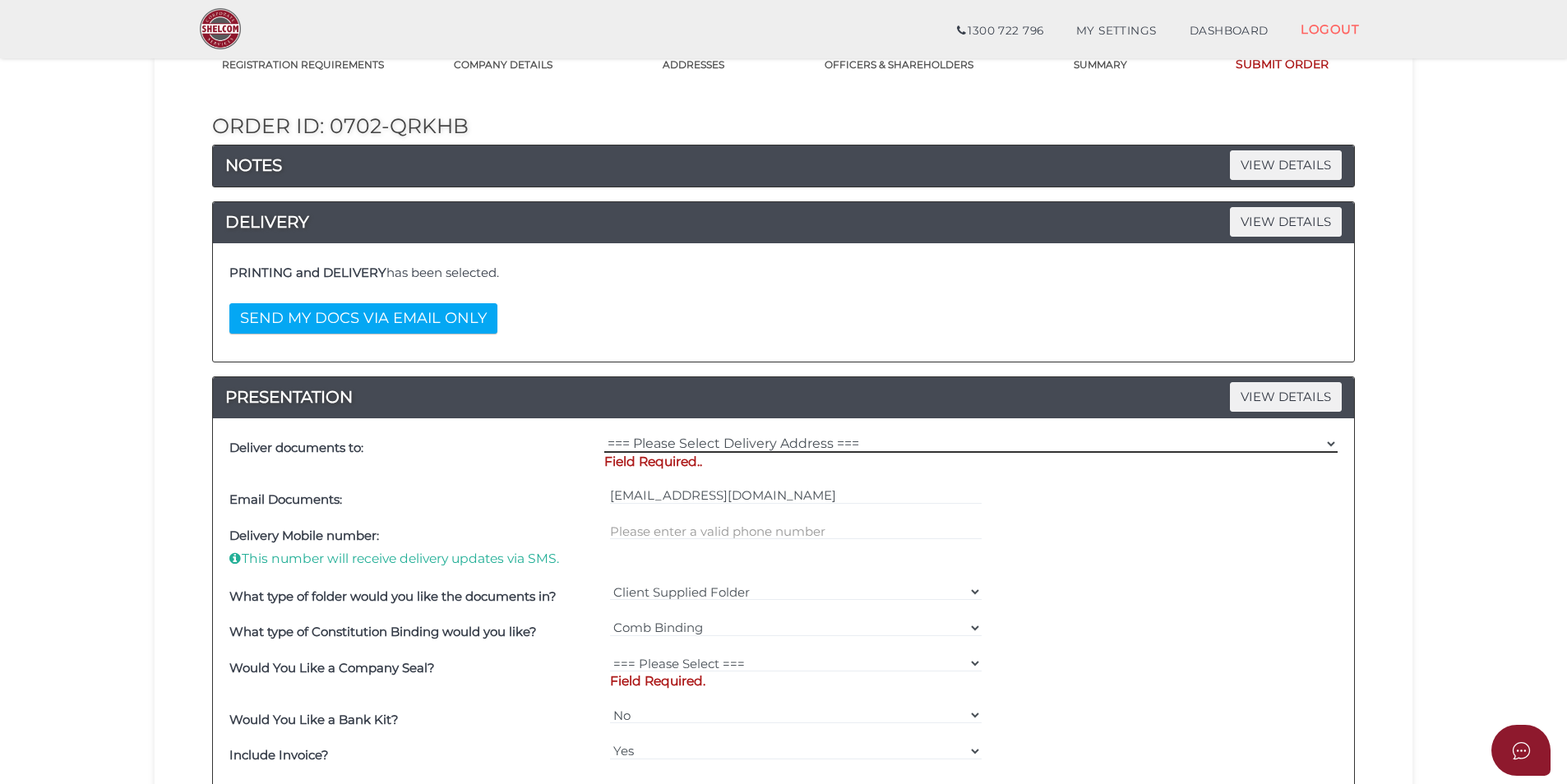
click at [745, 435] on select "=== Please Select Delivery Address === (User Address - [PERSON_NAME]) Level [GE…" at bounding box center [970, 444] width 733 height 18
select select "0"
click at [604, 435] on select "=== Please Select Delivery Address === (User Address - [PERSON_NAME]) Level [GE…" at bounding box center [970, 444] width 733 height 18
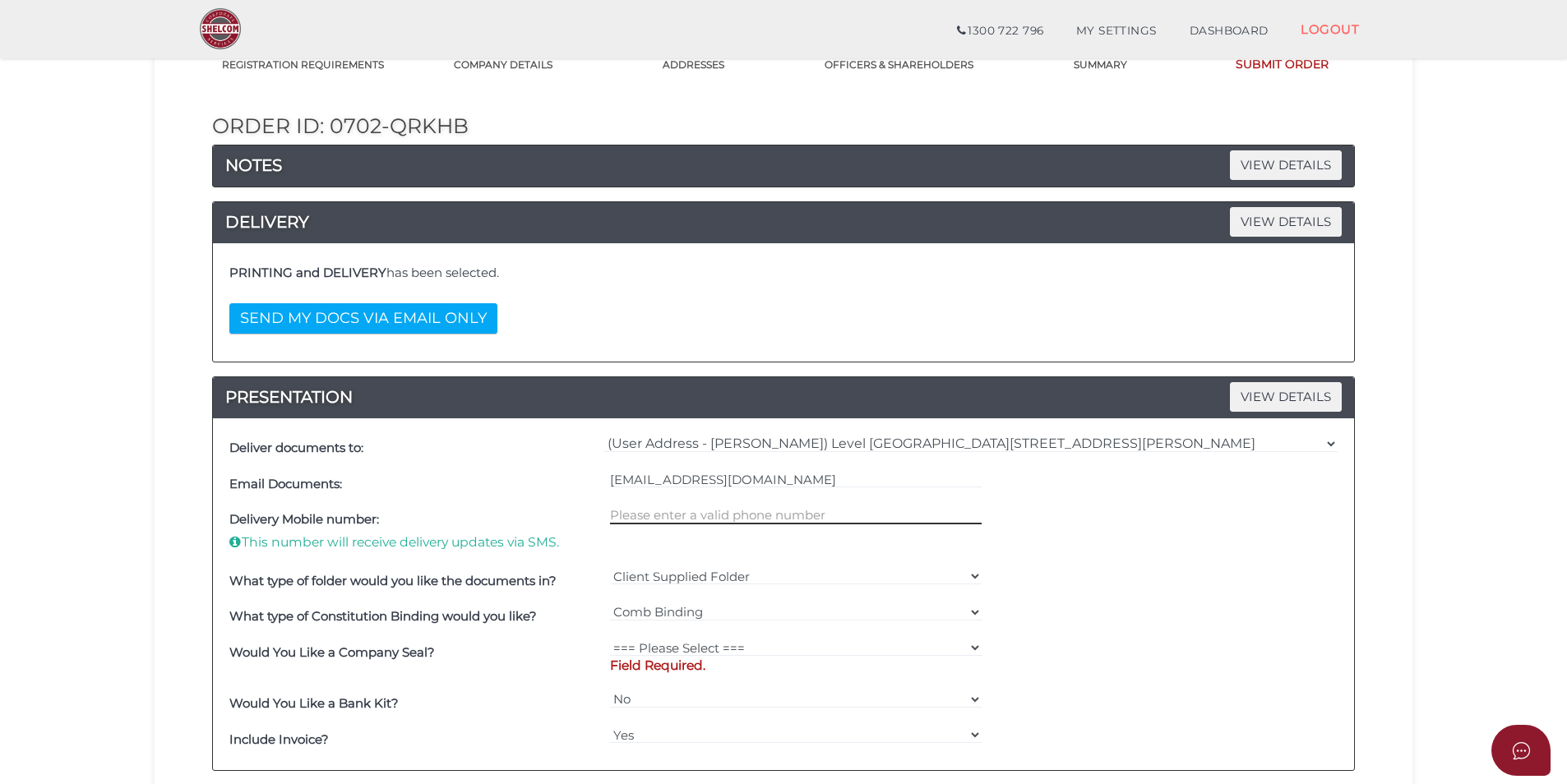
click at [719, 518] on input "text" at bounding box center [796, 515] width 372 height 18
type input "0"
type input "0423554020"
click at [719, 571] on select "Client Supplied Folder === Please Select === Shelcom Folder Client Supplied Fol…" at bounding box center [796, 575] width 372 height 18
click at [610, 567] on select "Client Supplied Folder === Please Select === Shelcom Folder Client Supplied Fol…" at bounding box center [796, 575] width 372 height 18
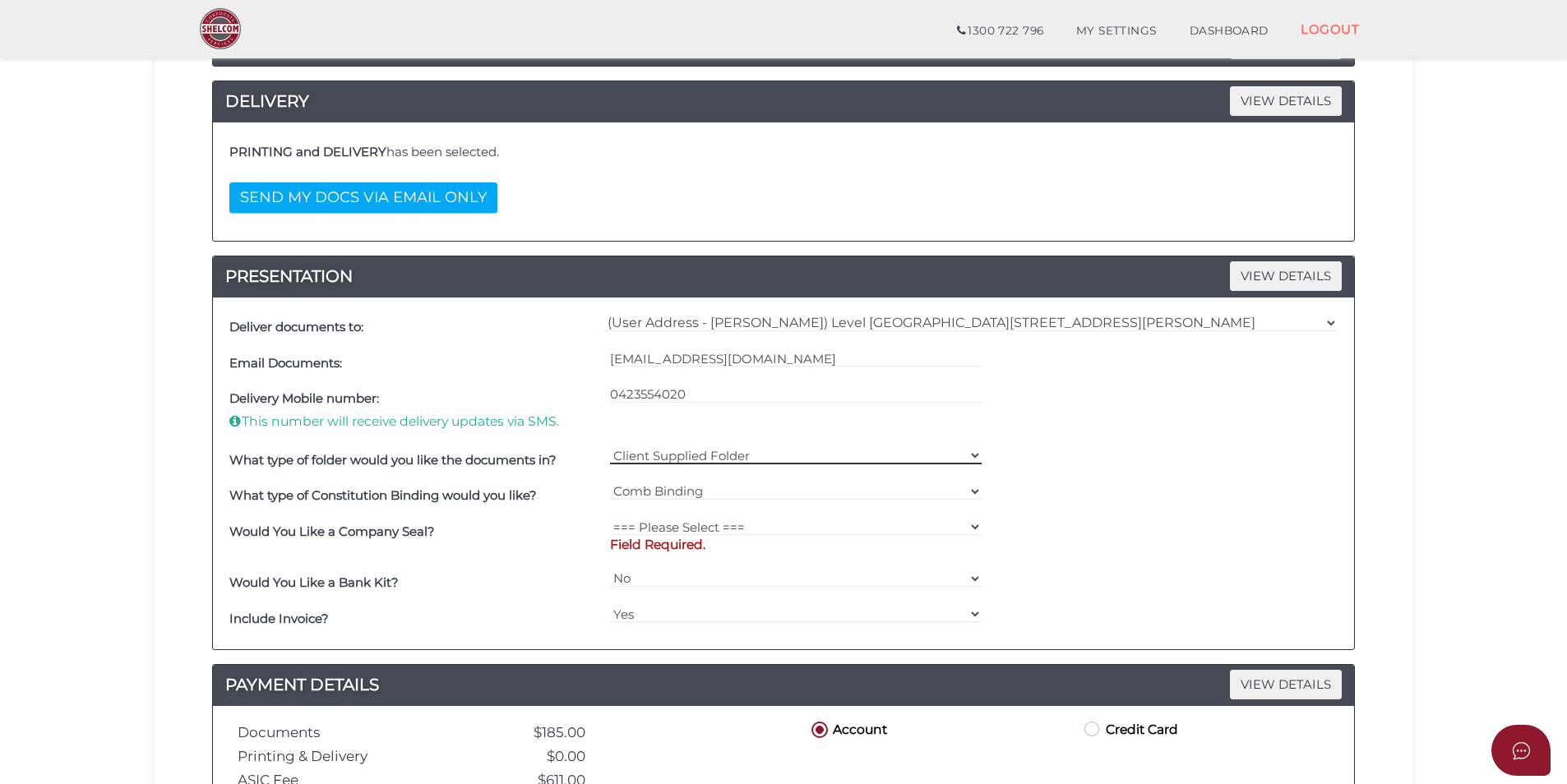
scroll to position [267, 0]
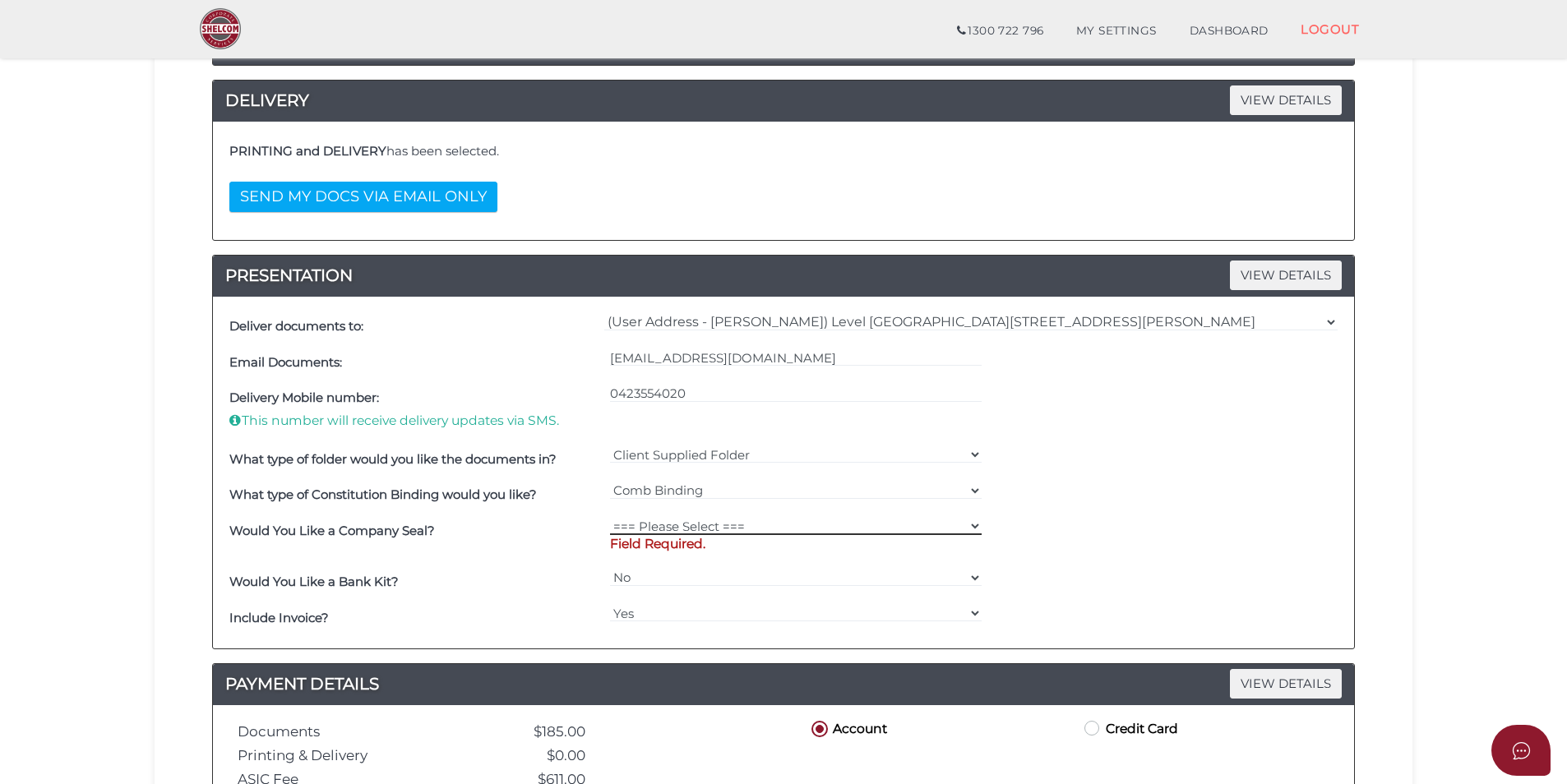
click at [686, 520] on select "=== Please Select === Fold Seal $50 No Seal" at bounding box center [796, 526] width 372 height 18
select select "0"
click at [610, 517] on select "=== Please Select === Fold Seal $50 No Seal" at bounding box center [796, 526] width 372 height 18
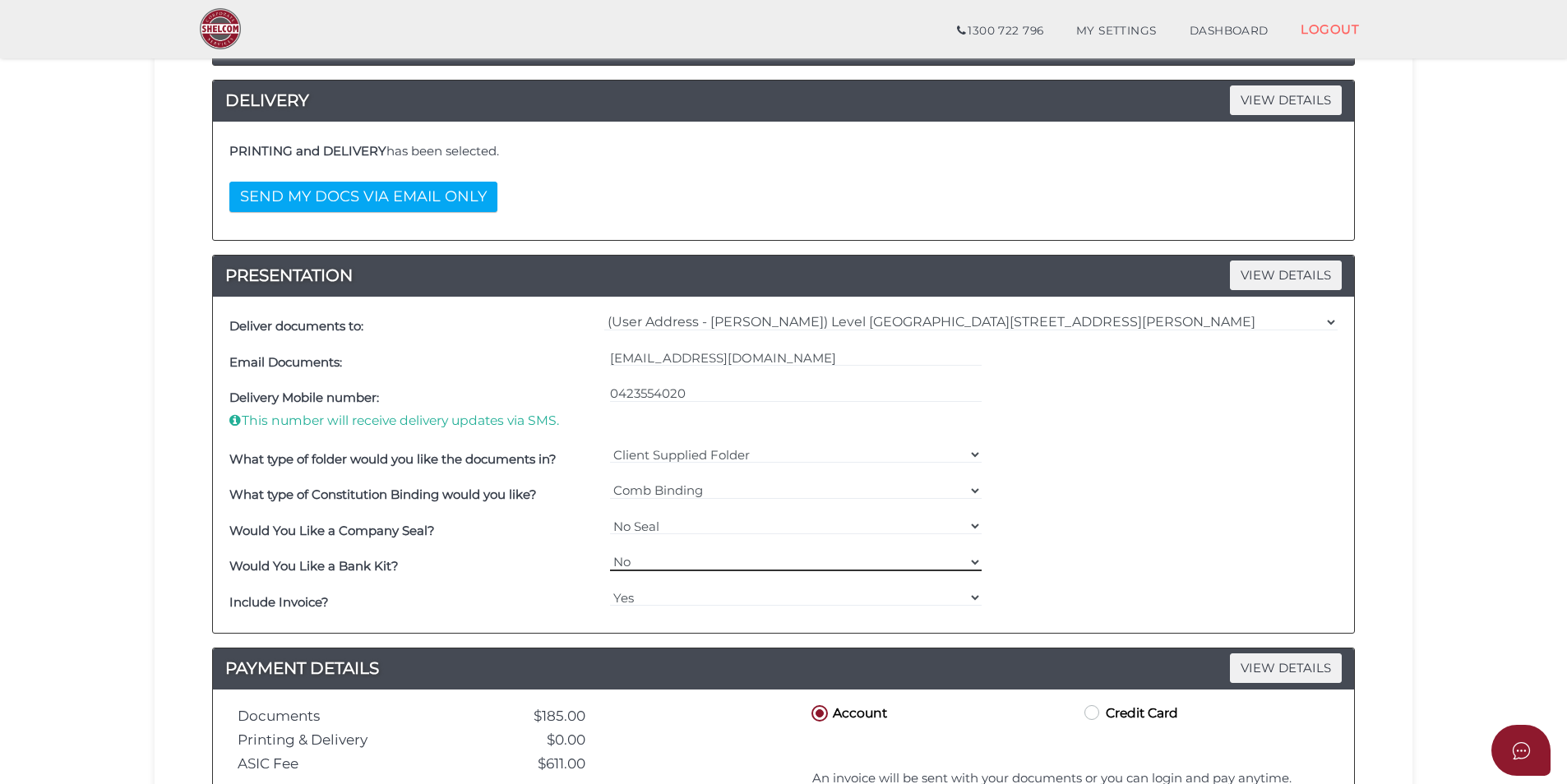
click at [671, 559] on select "Yes No" at bounding box center [796, 562] width 372 height 18
select select "Yes"
click at [610, 553] on select "Yes No" at bounding box center [796, 562] width 372 height 18
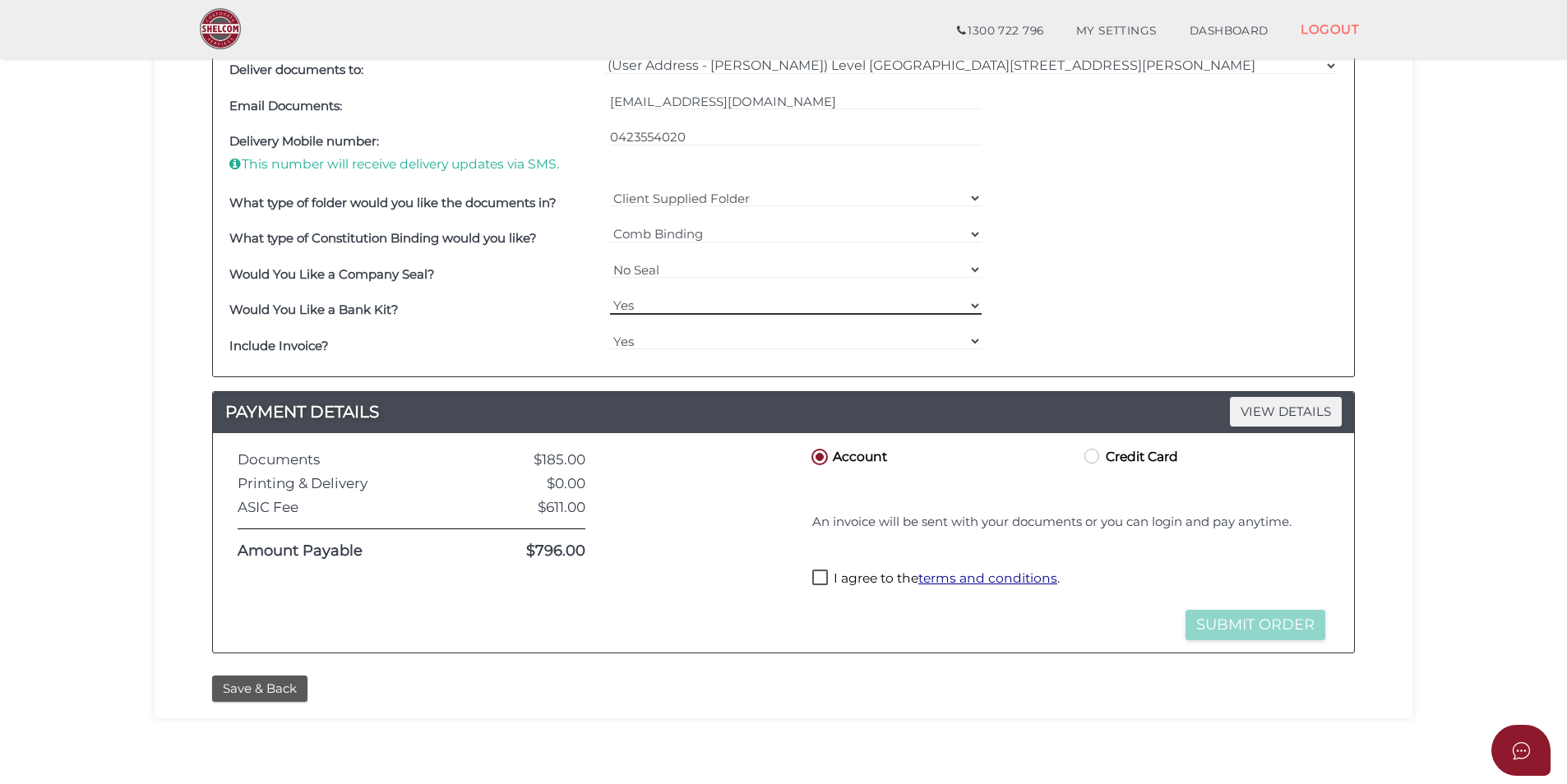
scroll to position [524, 0]
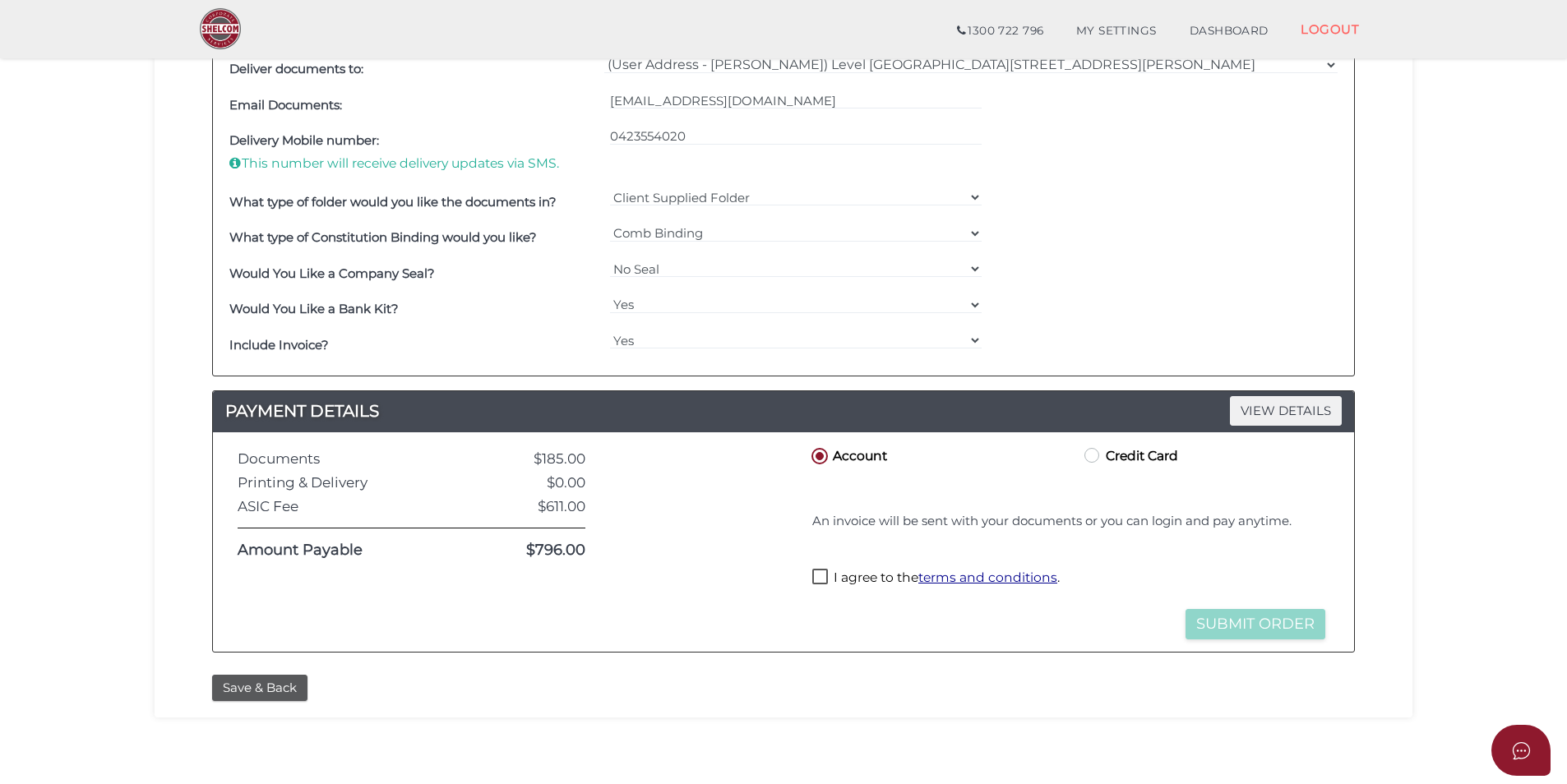
click at [820, 572] on label "I agree to the terms and conditions ." at bounding box center [936, 578] width 248 height 20
checkbox input "true"
click at [1245, 626] on button "Submit Order" at bounding box center [1255, 624] width 140 height 30
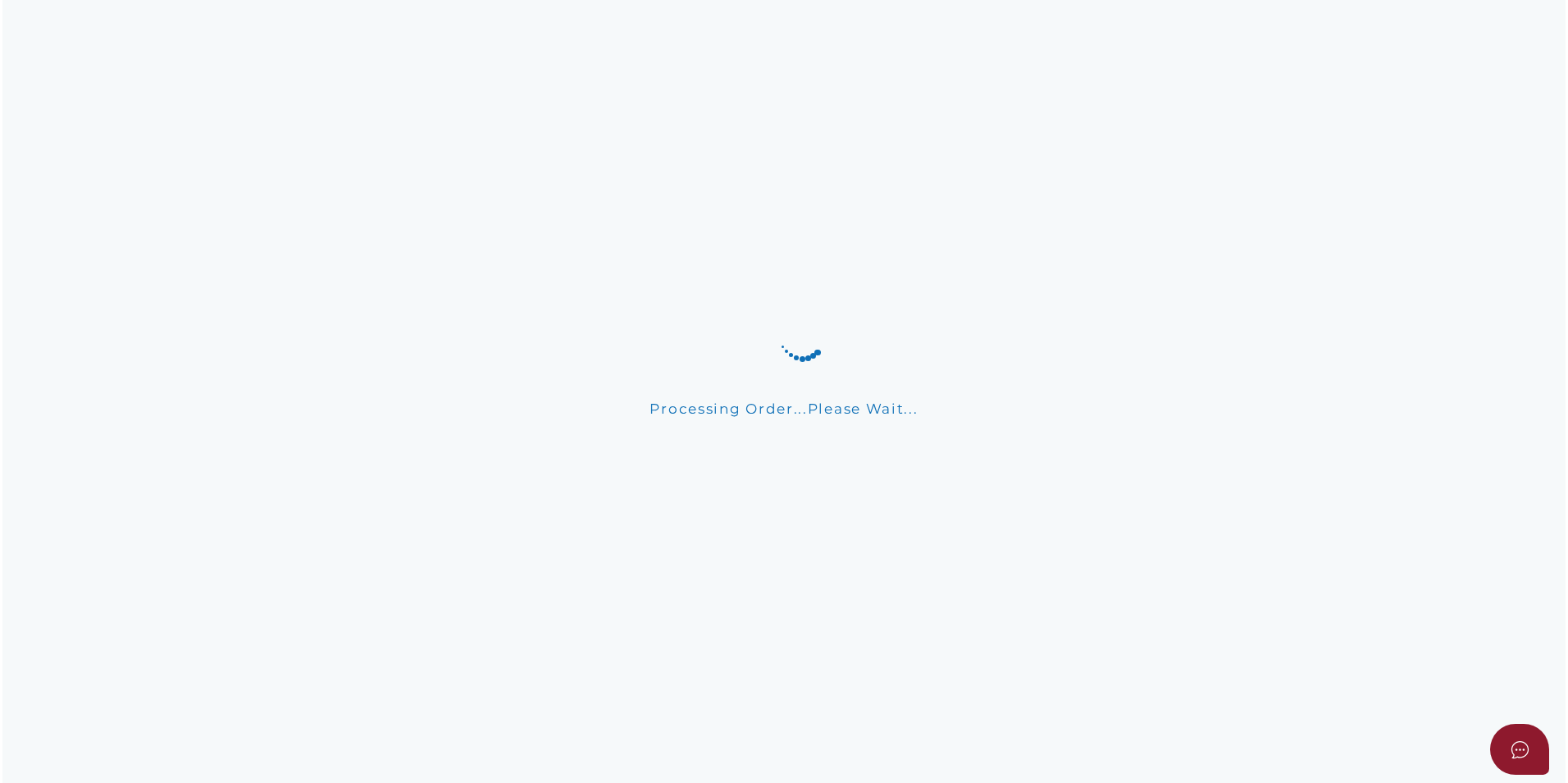
scroll to position [0, 0]
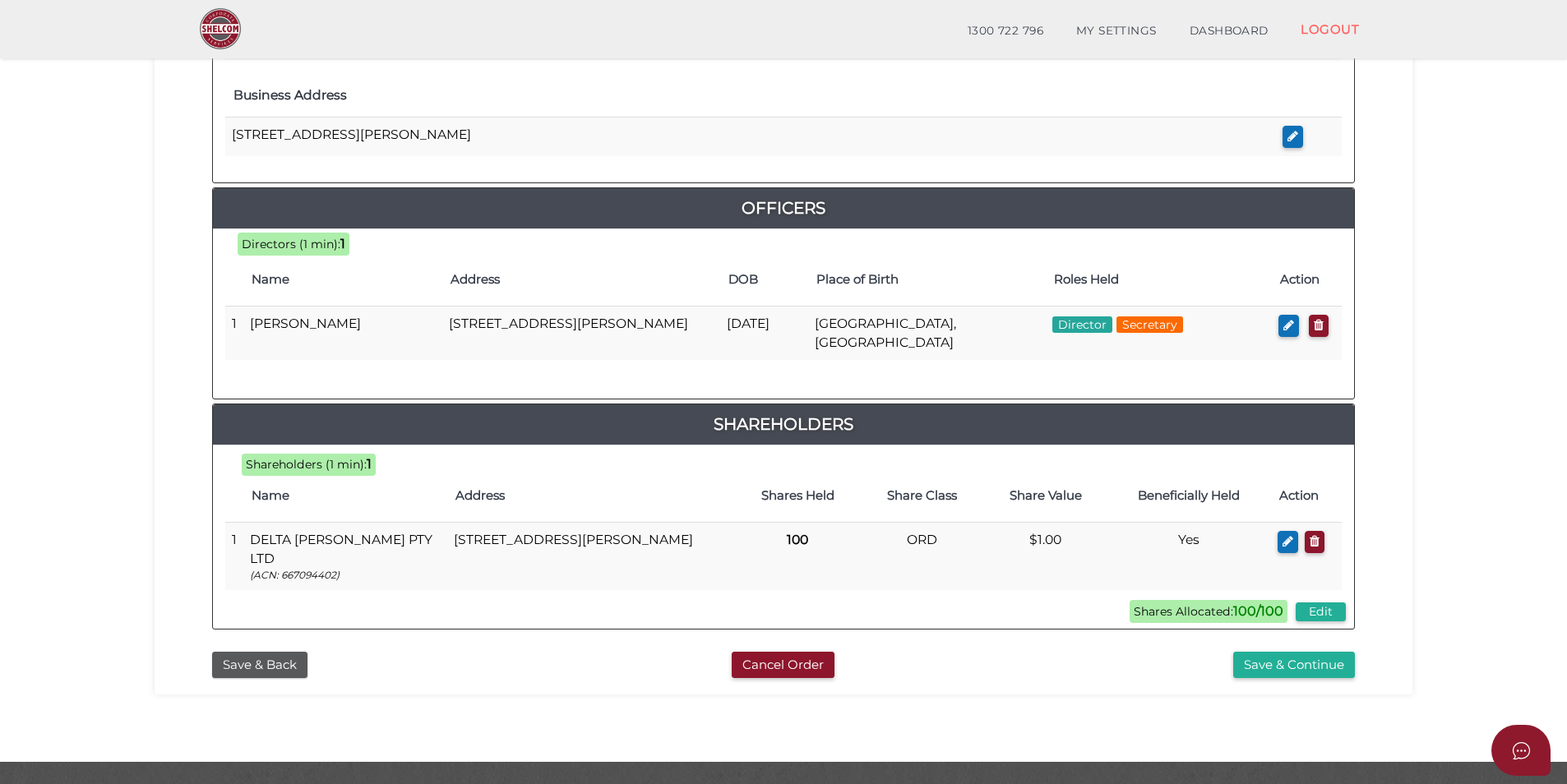
scroll to position [671, 0]
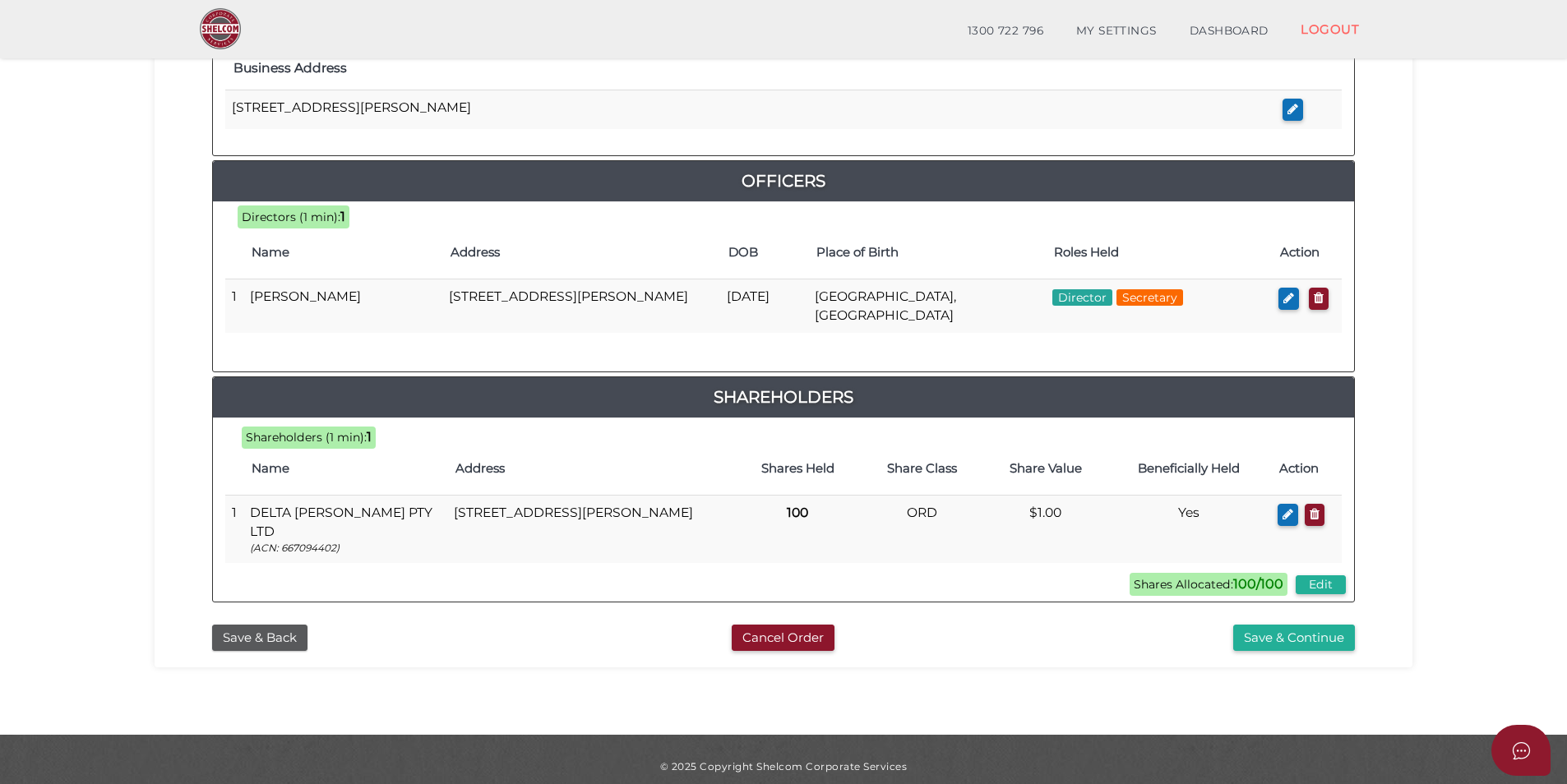
click at [1210, 648] on div "b85c503cbdb44c16674fdea5e3b7aa8a 1 REGISTRATION REQUIREMENTS 2 COMPANY DETAILS …" at bounding box center [784, 60] width 1257 height 1216
click at [1235, 624] on button "Save & Continue" at bounding box center [1294, 637] width 122 height 27
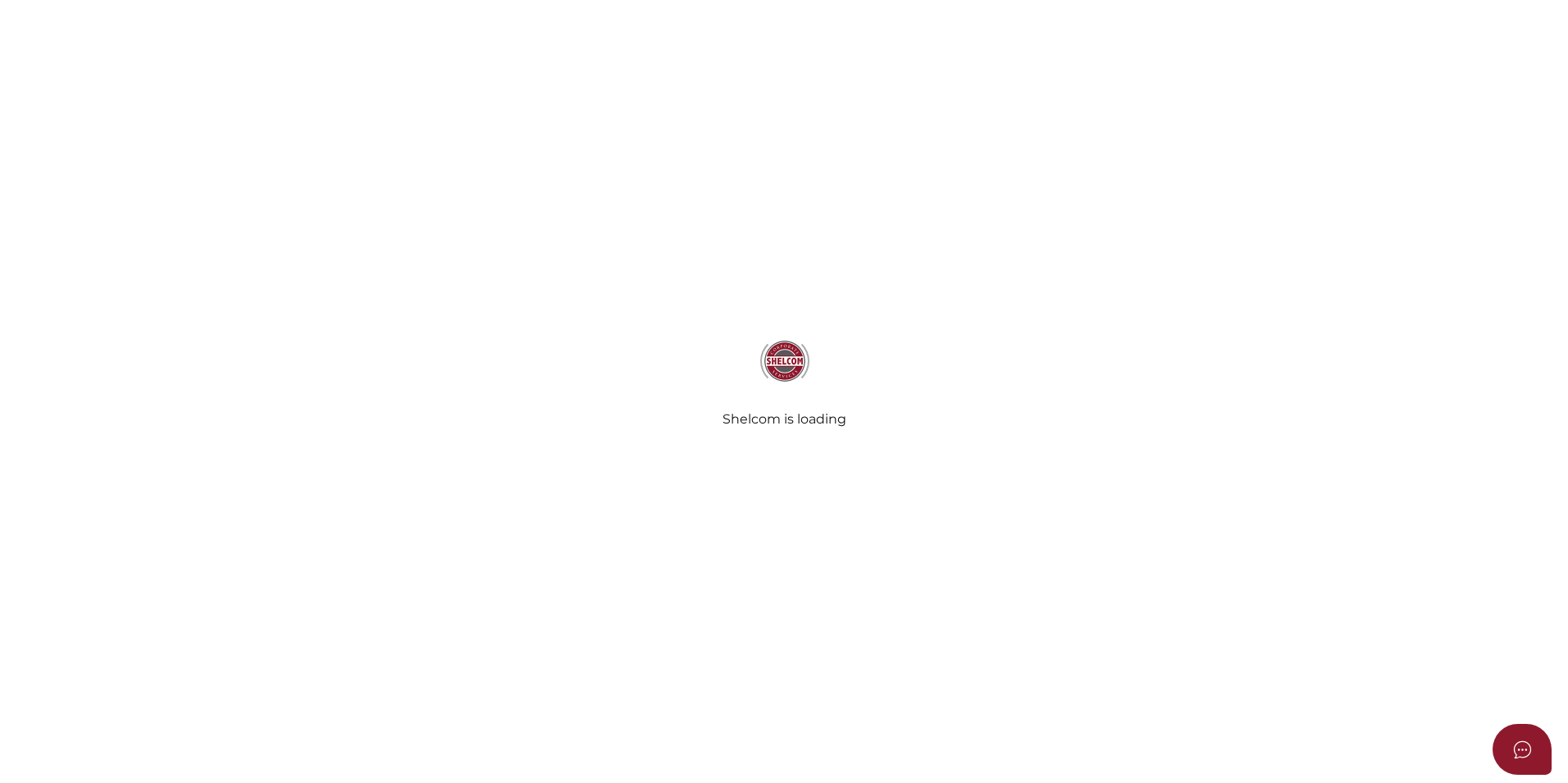
select select "Comb Binding"
select select "No"
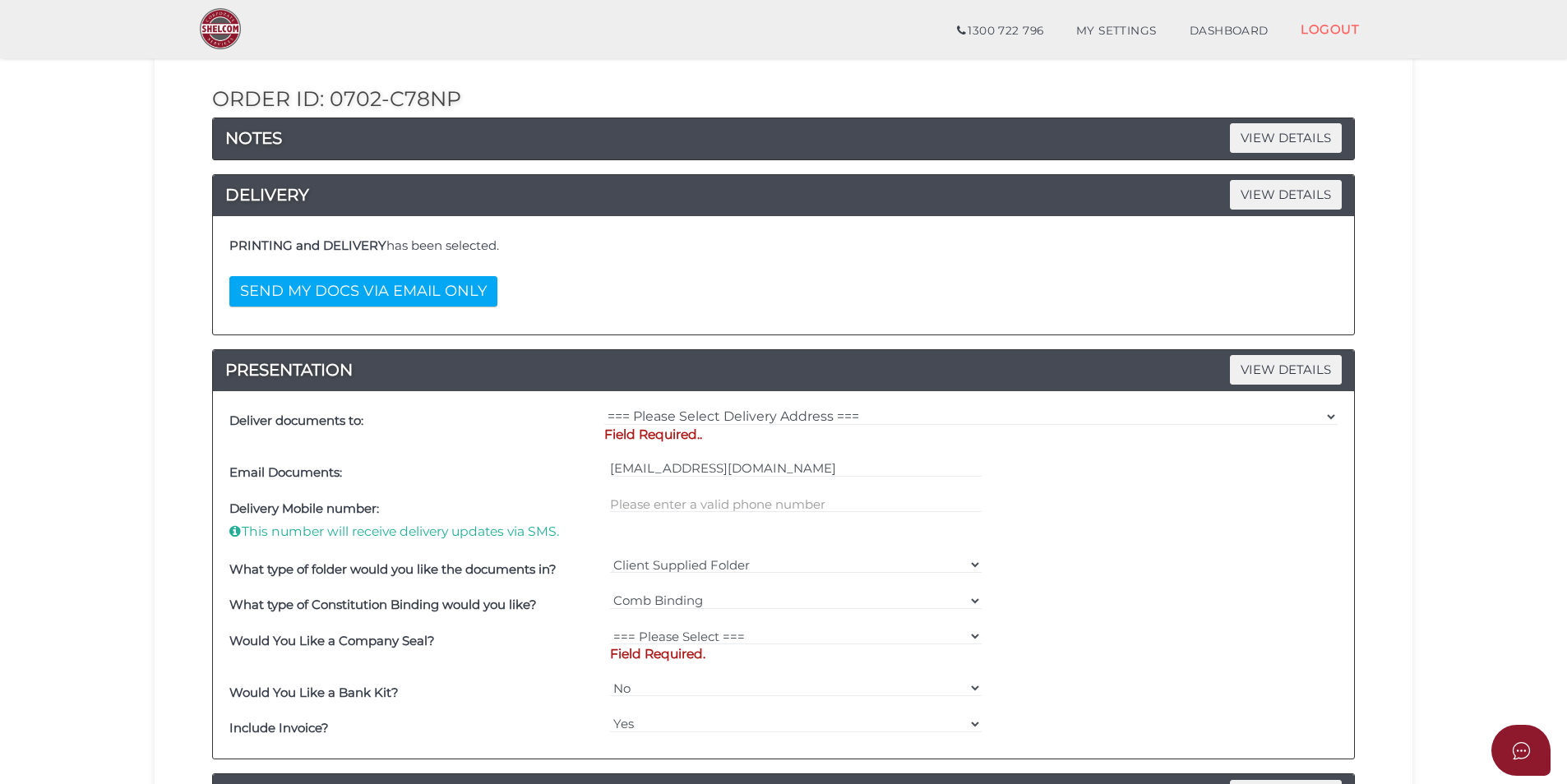
scroll to position [220, 0]
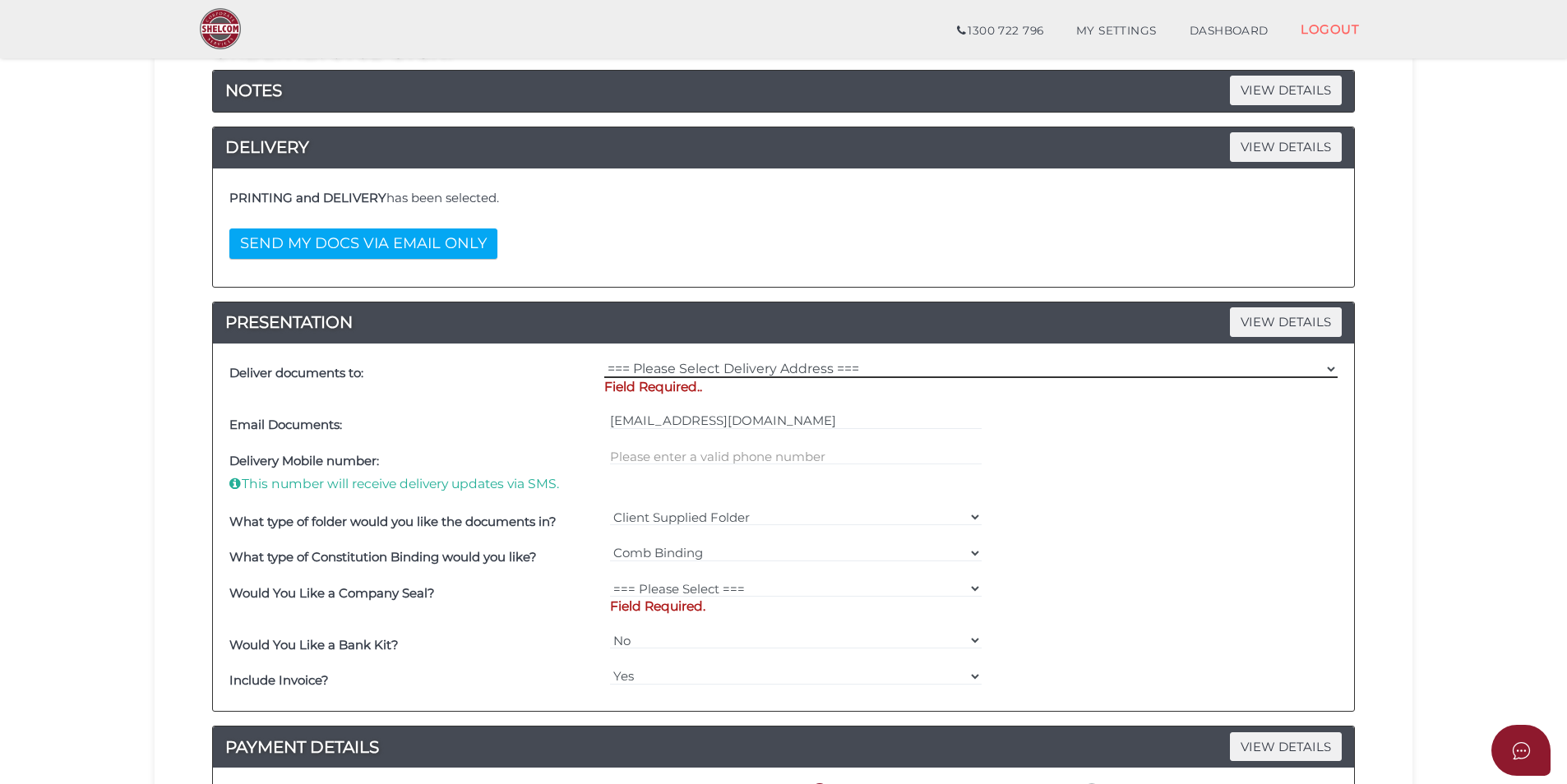
click at [870, 370] on select "=== Please Select Delivery Address === (User Address - [PERSON_NAME]) Level [GE…" at bounding box center [970, 369] width 733 height 18
select select "0"
click at [604, 360] on select "=== Please Select Delivery Address === (User Address - Jake Davoren) Level 10 5…" at bounding box center [970, 369] width 733 height 18
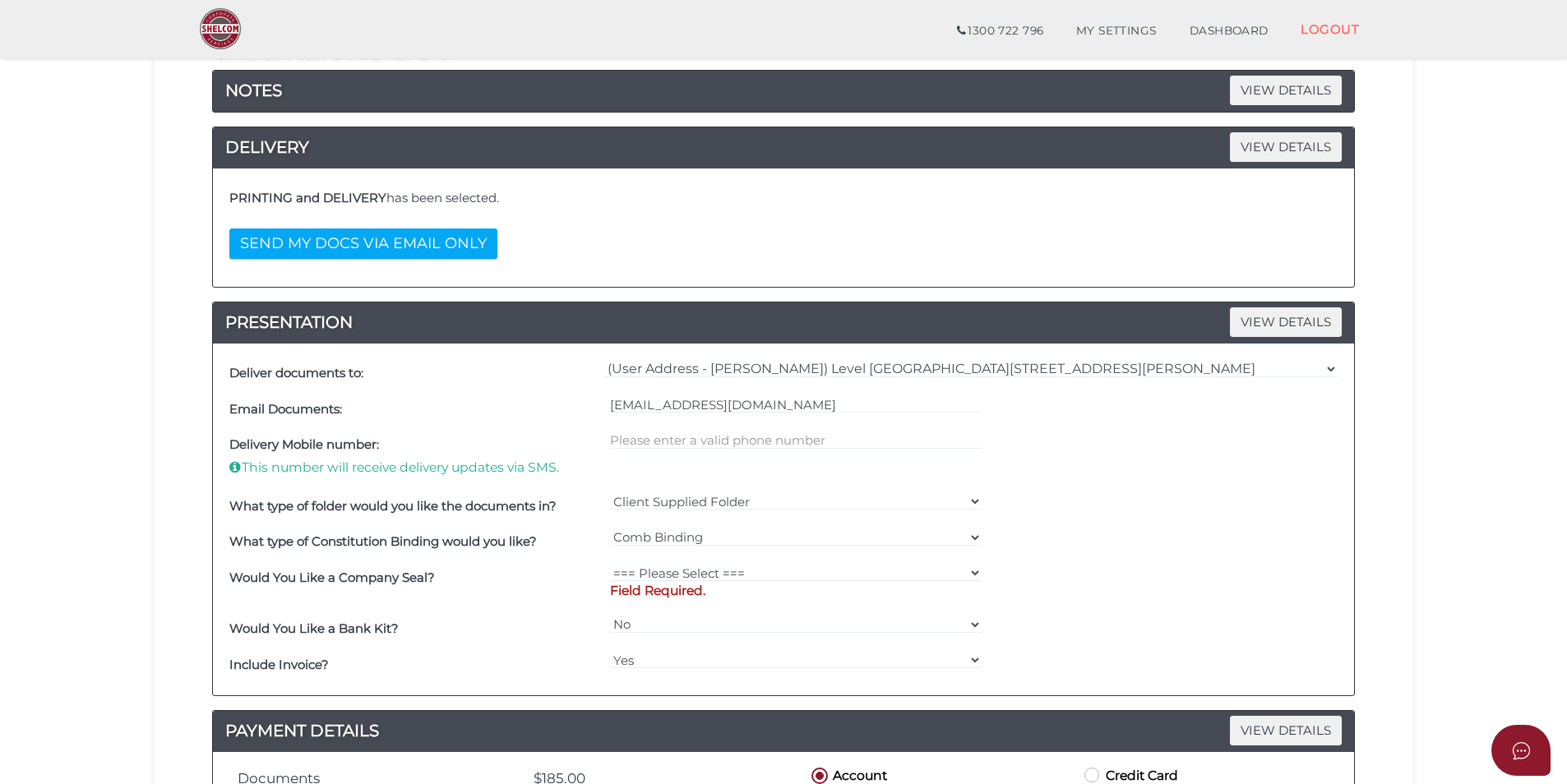
click at [772, 450] on div at bounding box center [796, 457] width 380 height 61
click at [763, 437] on input "text" at bounding box center [796, 440] width 372 height 18
type input "0423554020"
click at [744, 489] on div "Client Supplied Folder === Please Select === Shelcom Folder Client Supplied Fol…" at bounding box center [796, 506] width 380 height 36
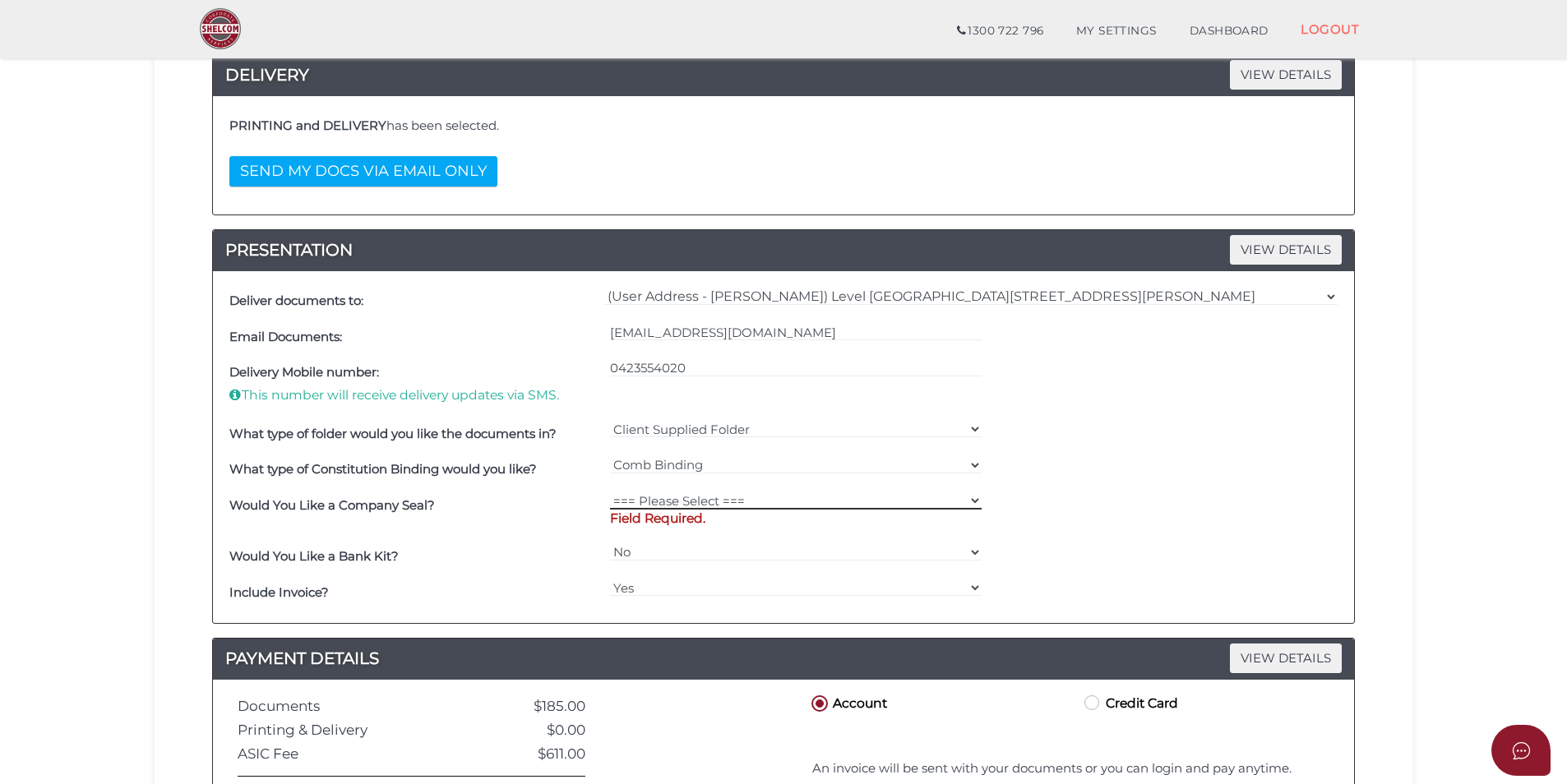
click at [698, 499] on select "=== Please Select === Fold Seal $50 No Seal" at bounding box center [796, 500] width 372 height 18
select select "0"
click at [610, 491] on select "=== Please Select === Fold Seal $50 No Seal" at bounding box center [796, 500] width 372 height 18
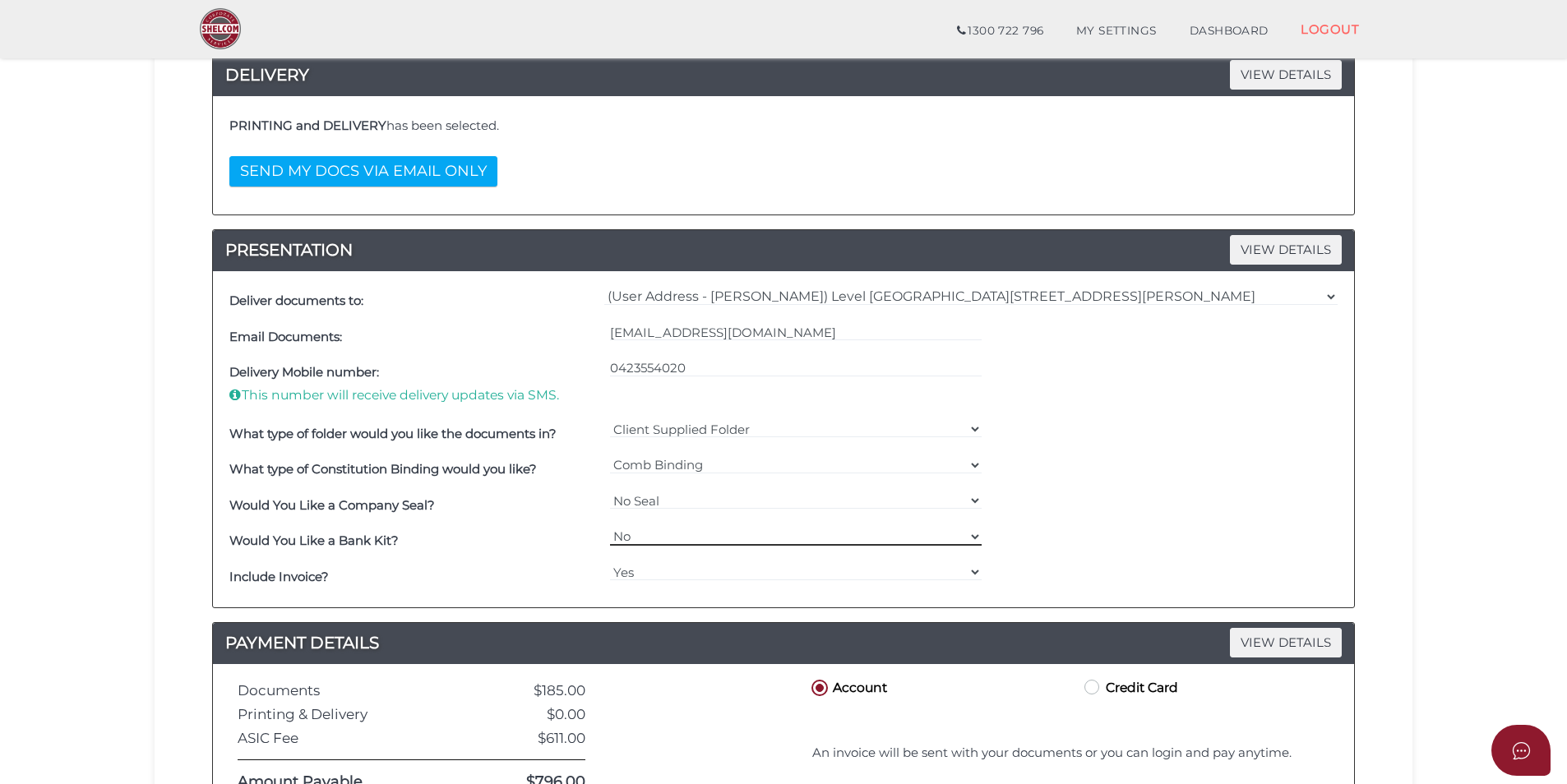
click at [663, 530] on select "Yes No" at bounding box center [796, 537] width 372 height 18
select select "Yes"
click at [610, 528] on select "Yes No" at bounding box center [796, 537] width 372 height 18
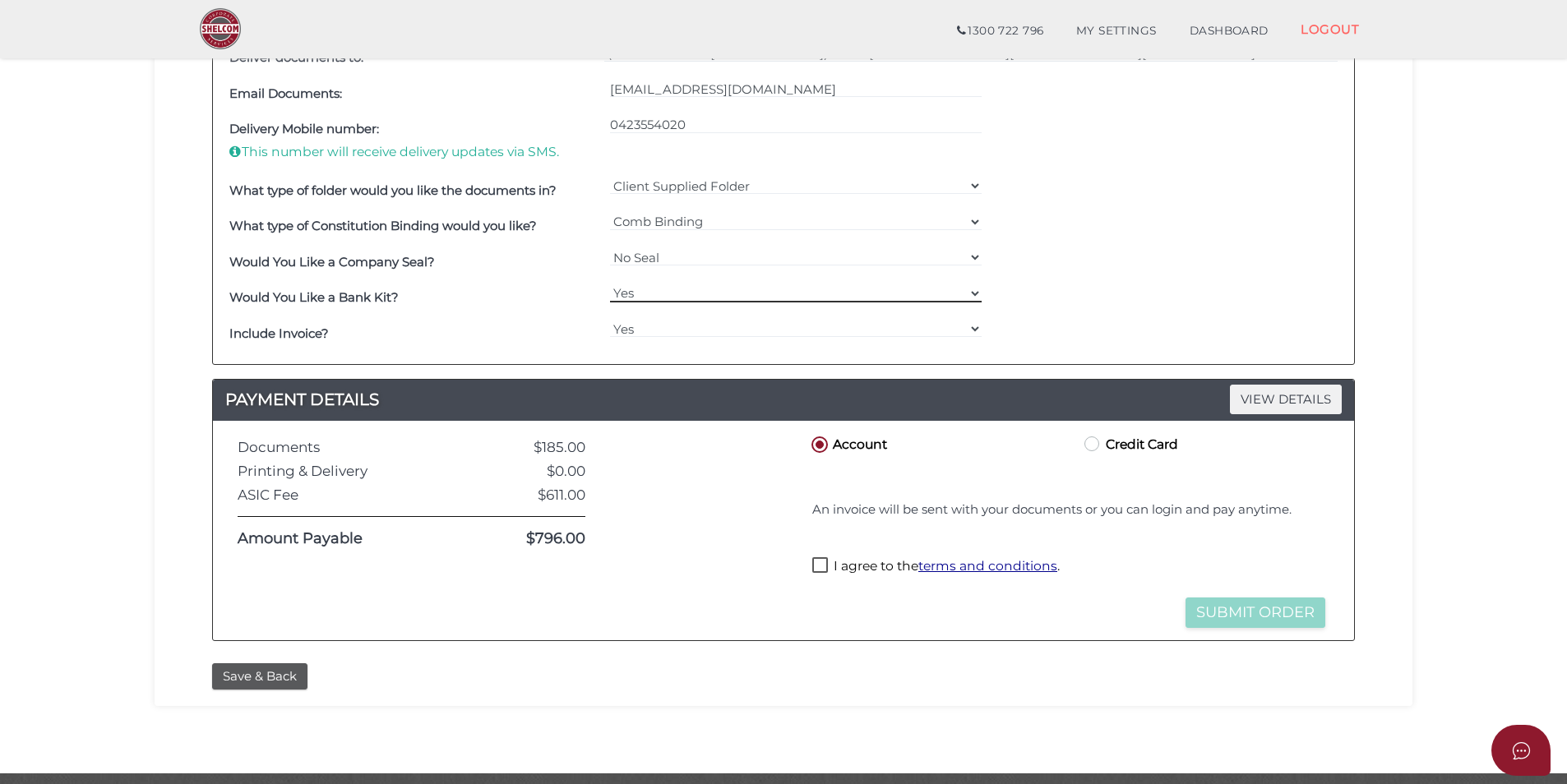
scroll to position [540, 0]
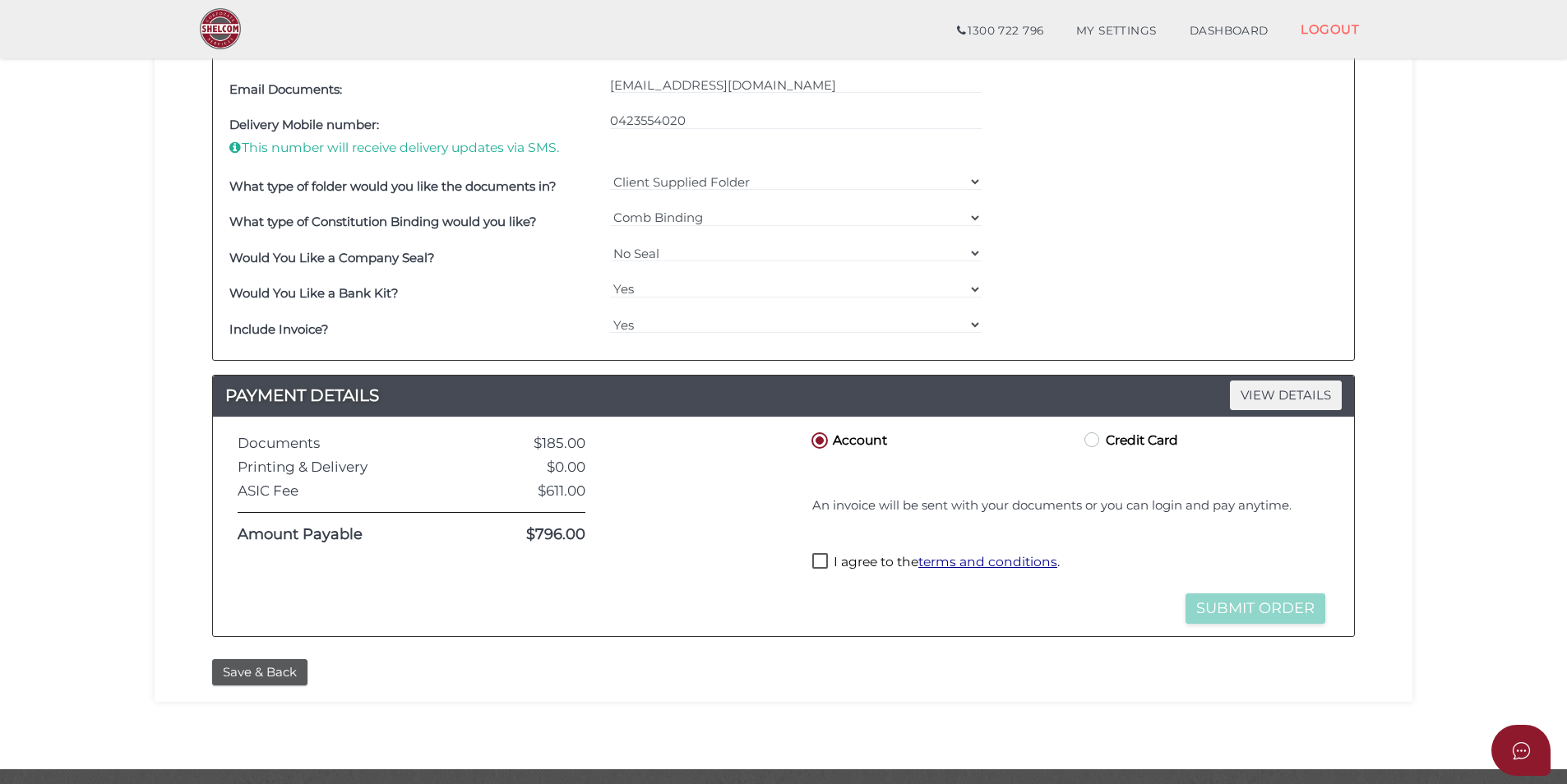
click at [820, 565] on label "I agree to the terms and conditions ." at bounding box center [936, 563] width 248 height 20
checkbox input "true"
click at [1253, 611] on button "Submit Order" at bounding box center [1255, 608] width 140 height 30
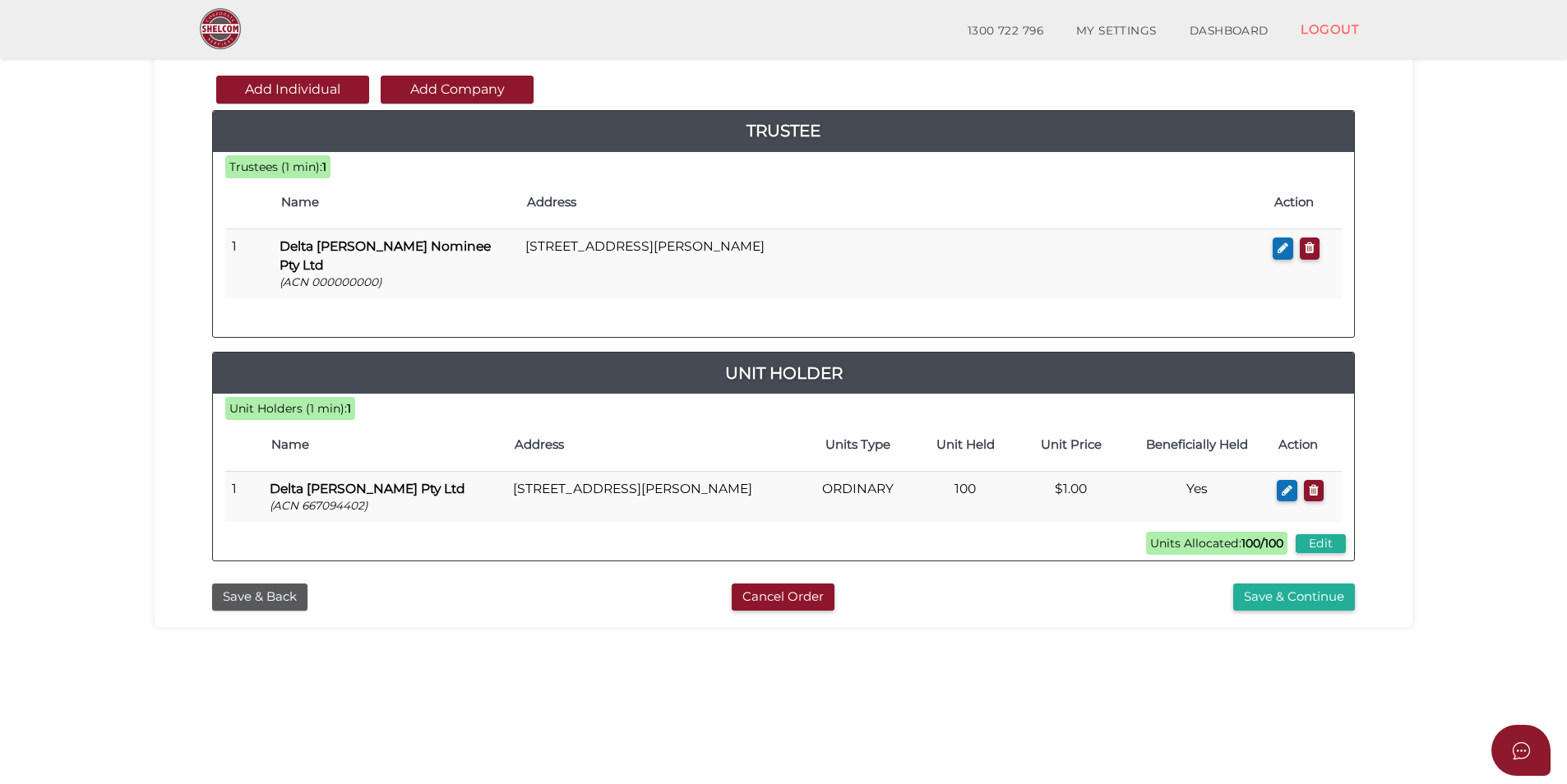
scroll to position [179, 0]
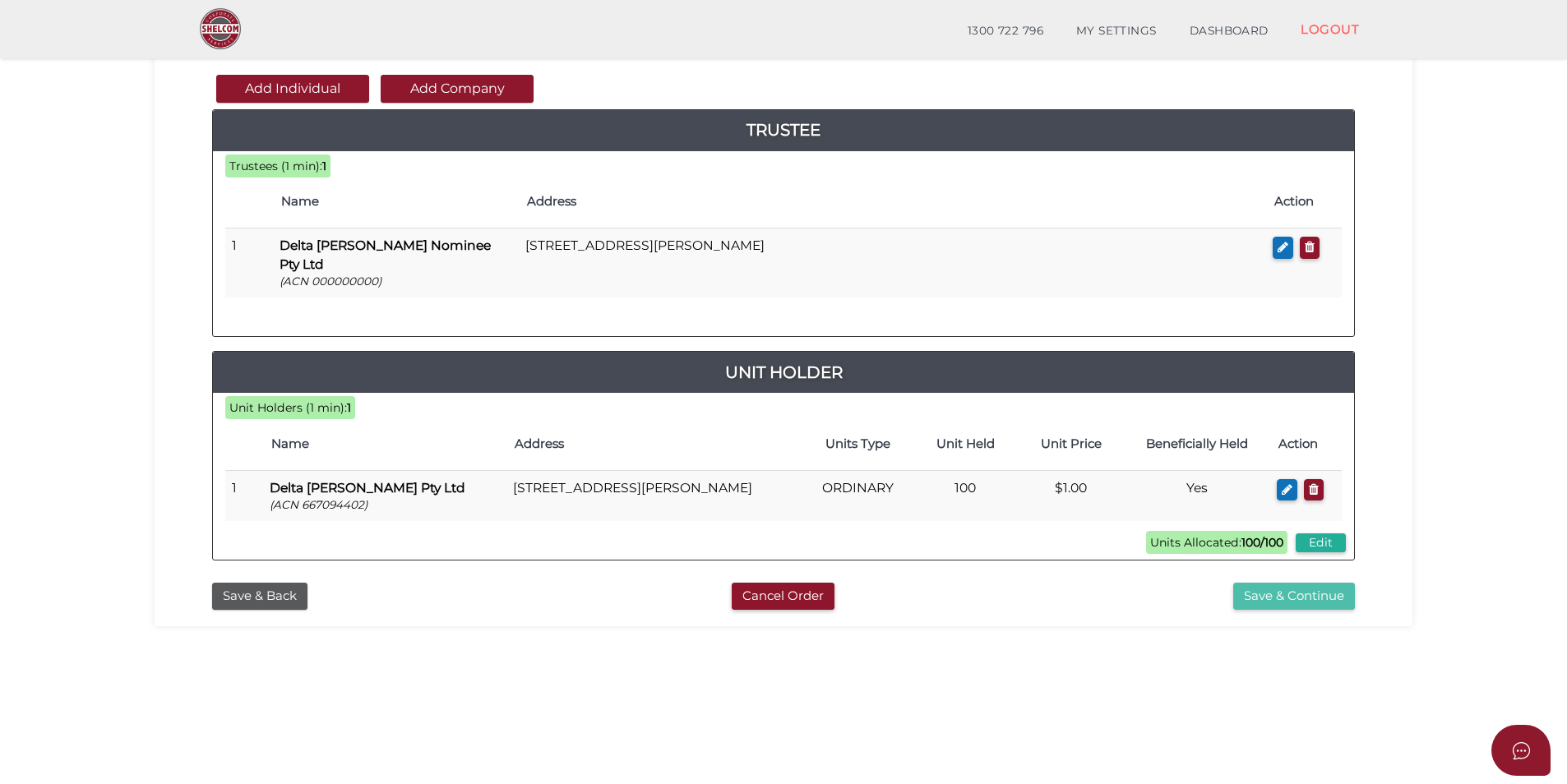
click at [1255, 582] on button "Save & Continue" at bounding box center [1294, 596] width 122 height 27
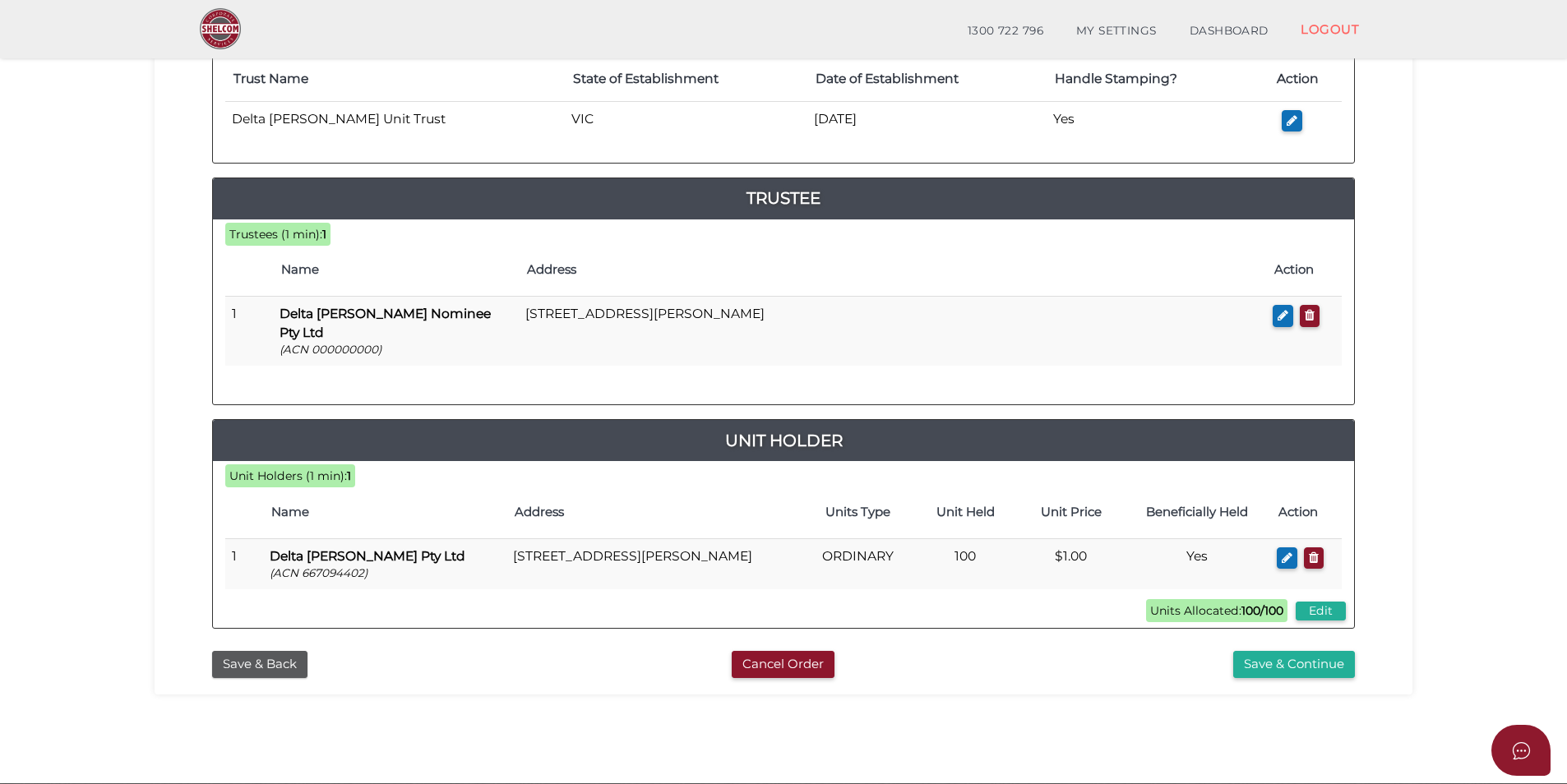
scroll to position [283, 0]
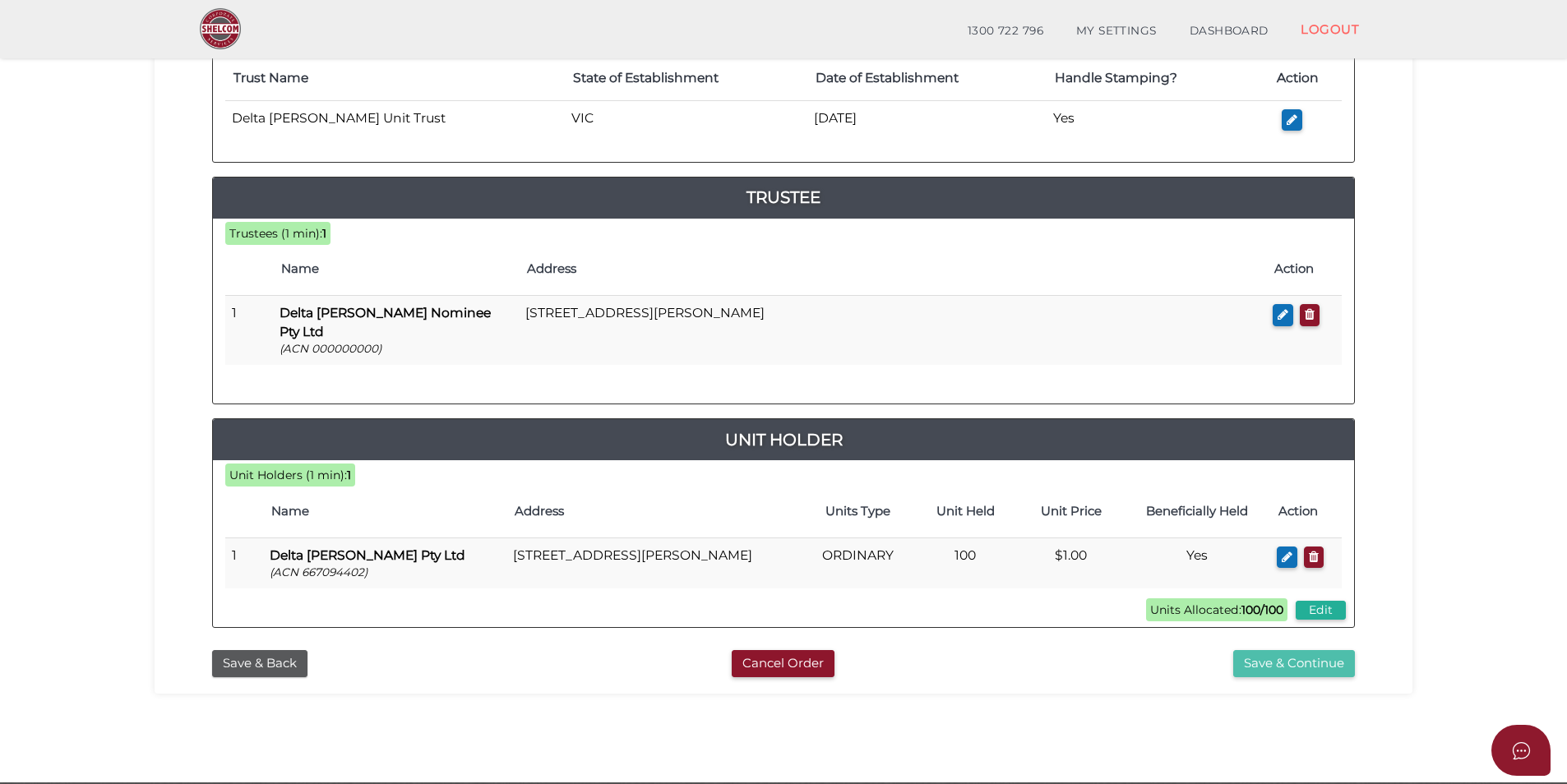
click at [1242, 650] on button "Save & Continue" at bounding box center [1294, 663] width 122 height 27
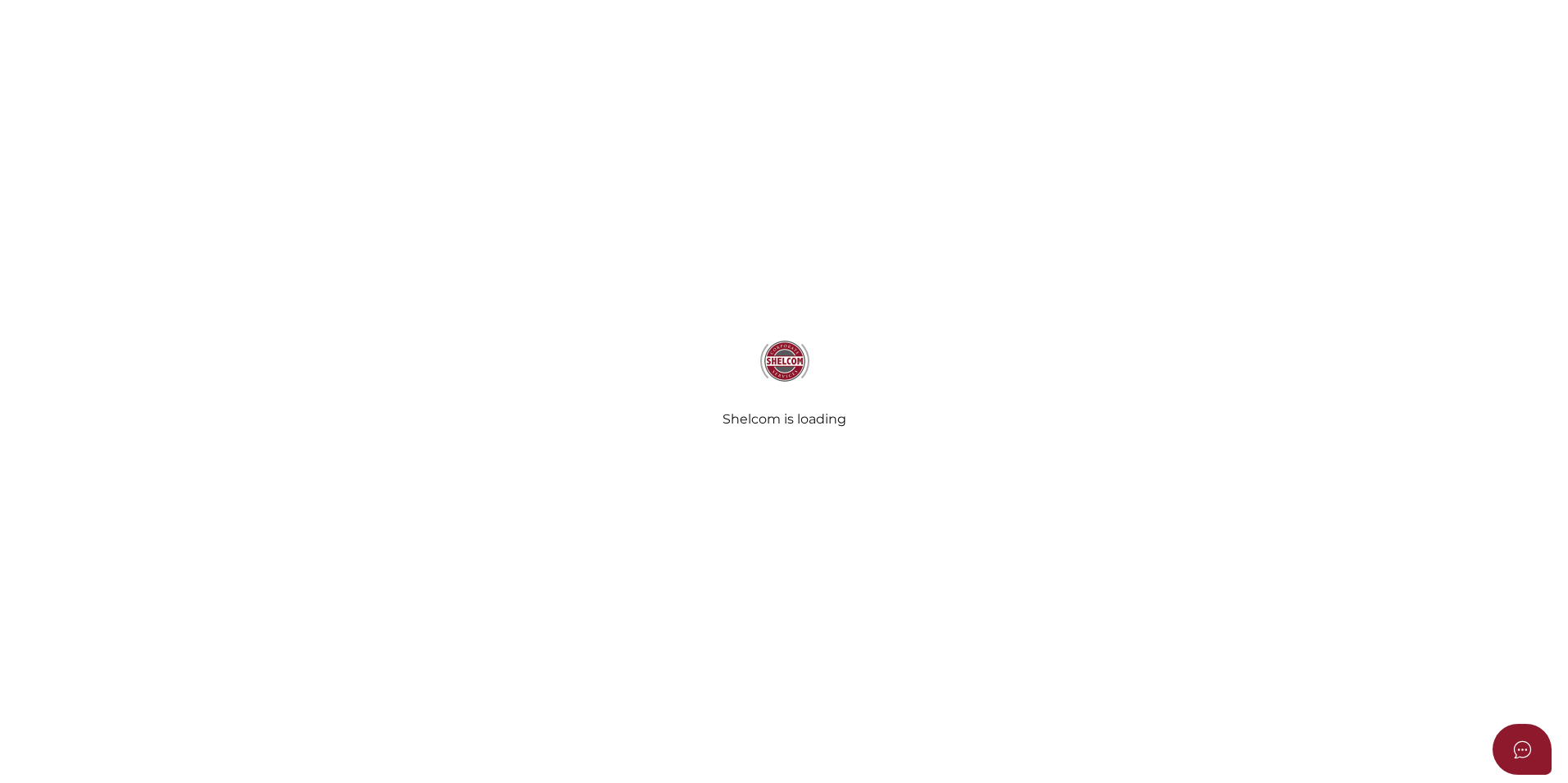
select select "Comb Binding"
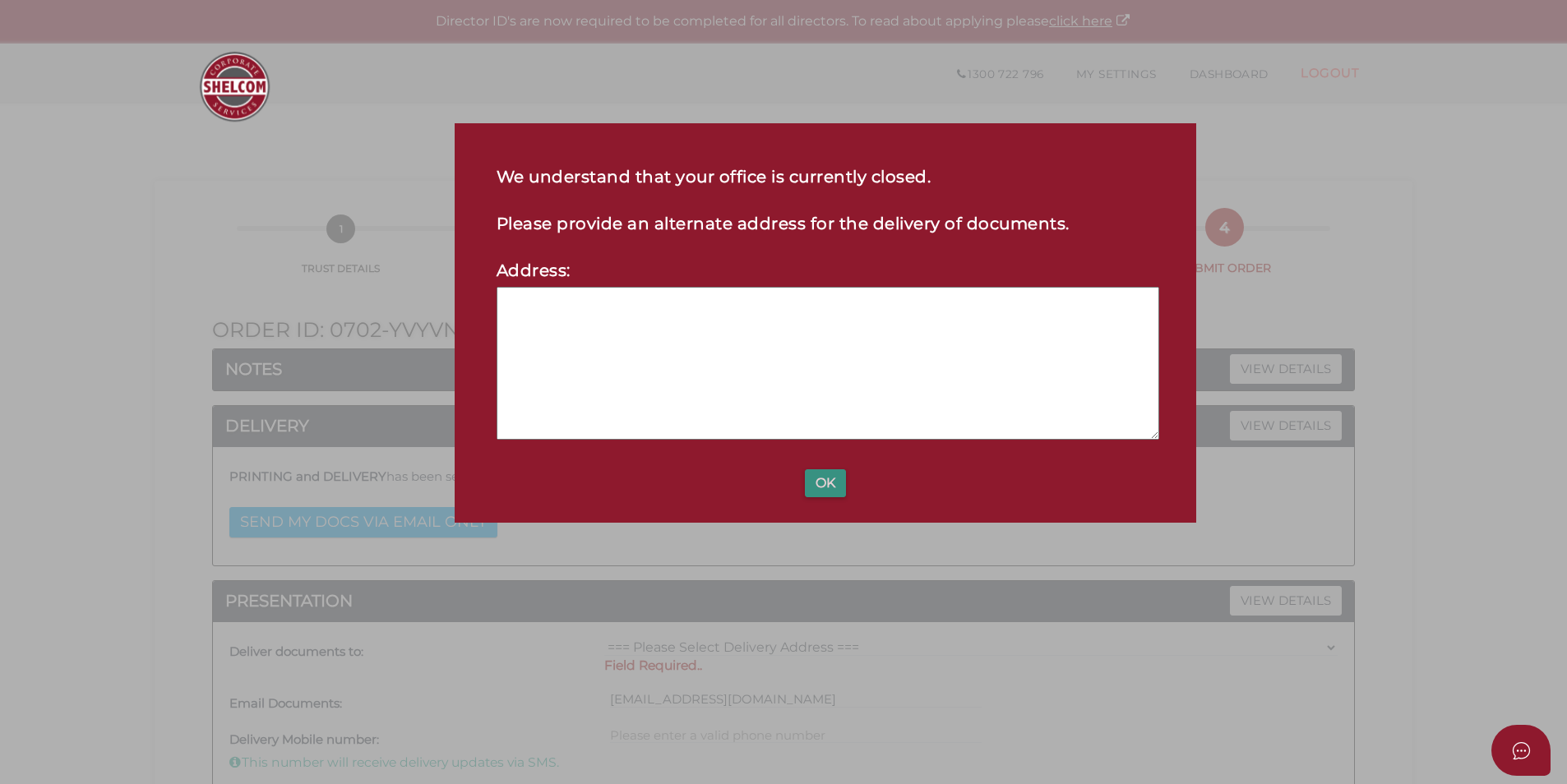
click at [819, 484] on button "OK" at bounding box center [825, 483] width 41 height 28
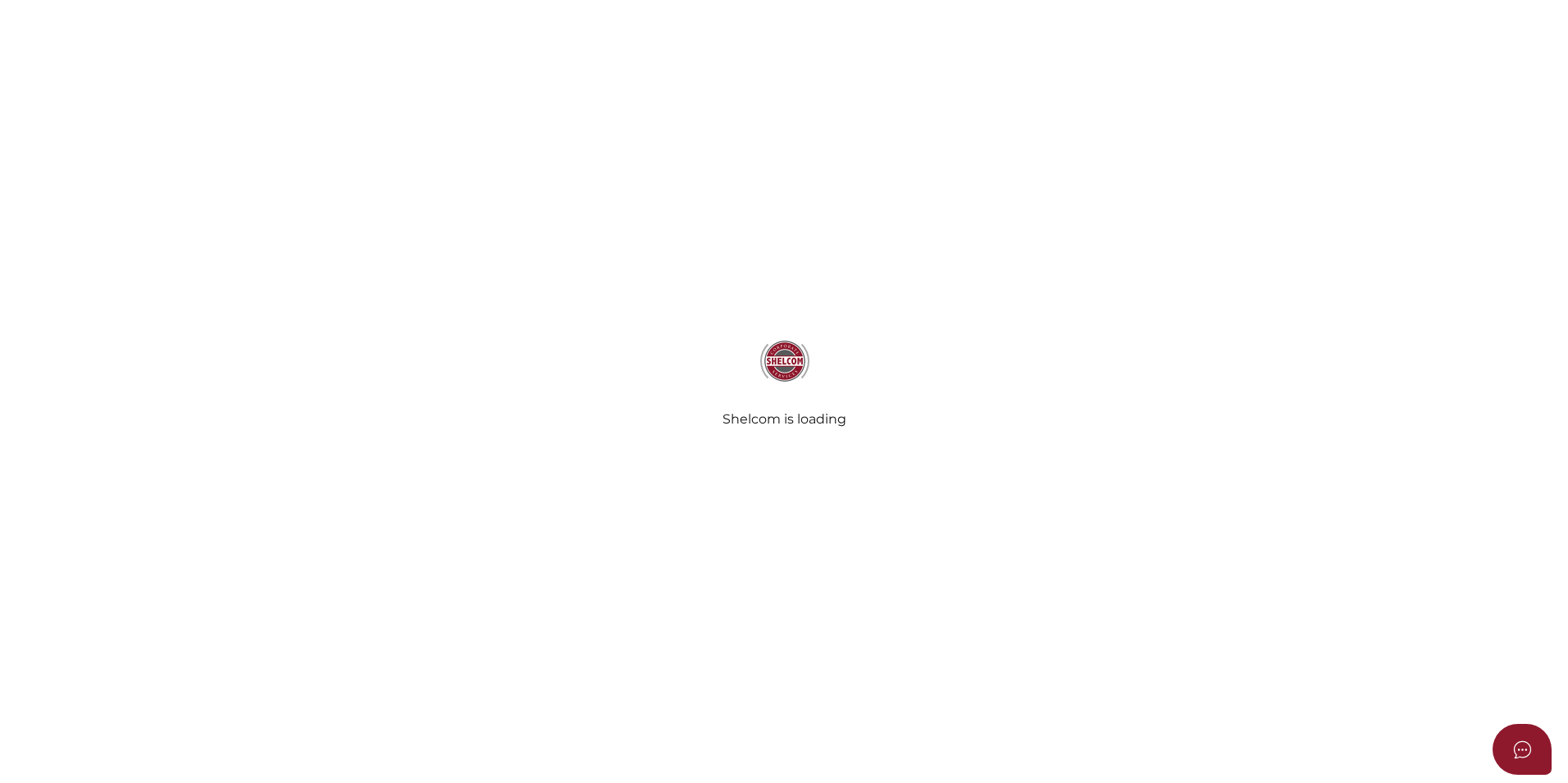
select select "Comb Binding"
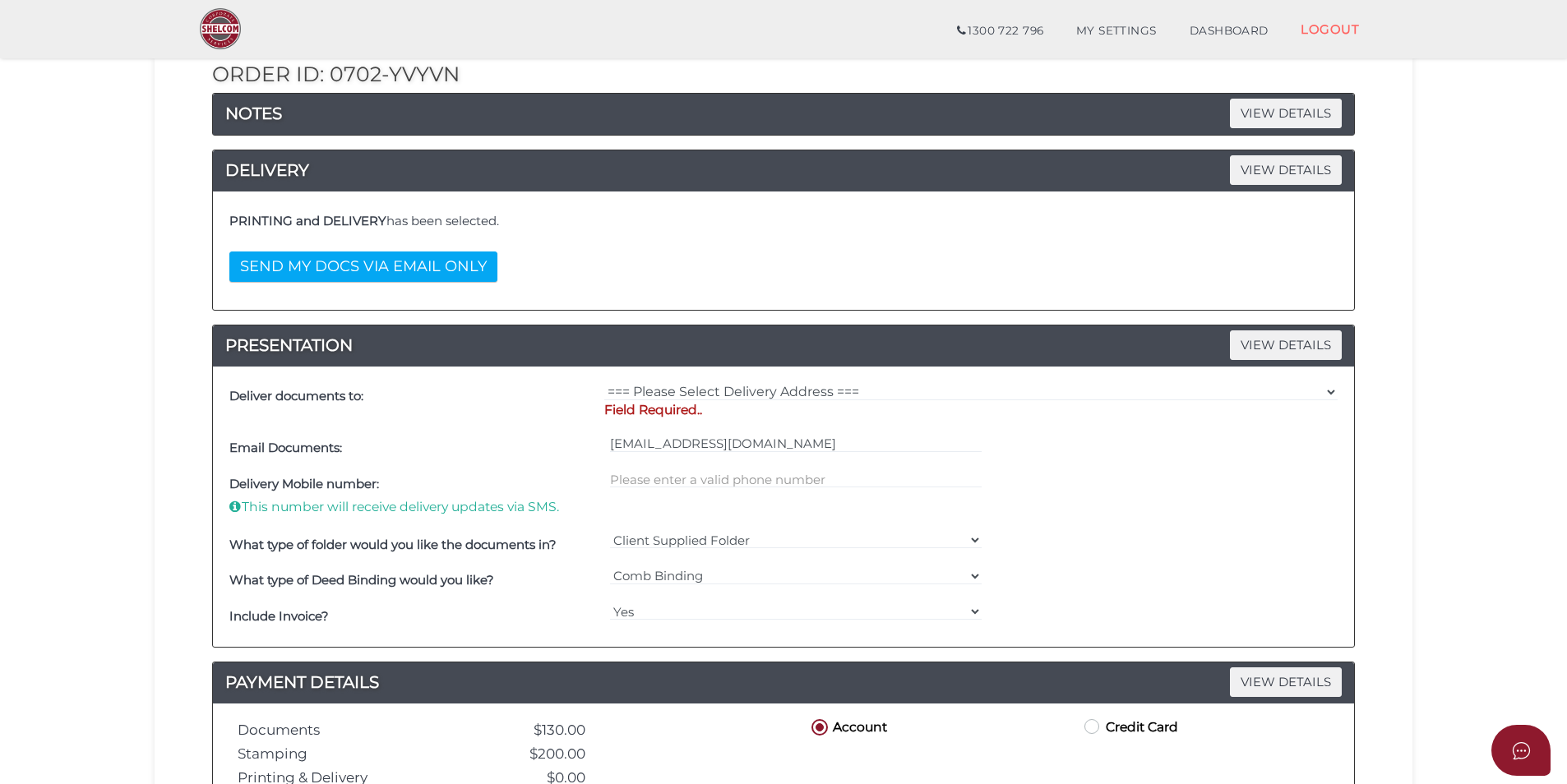
scroll to position [198, 0]
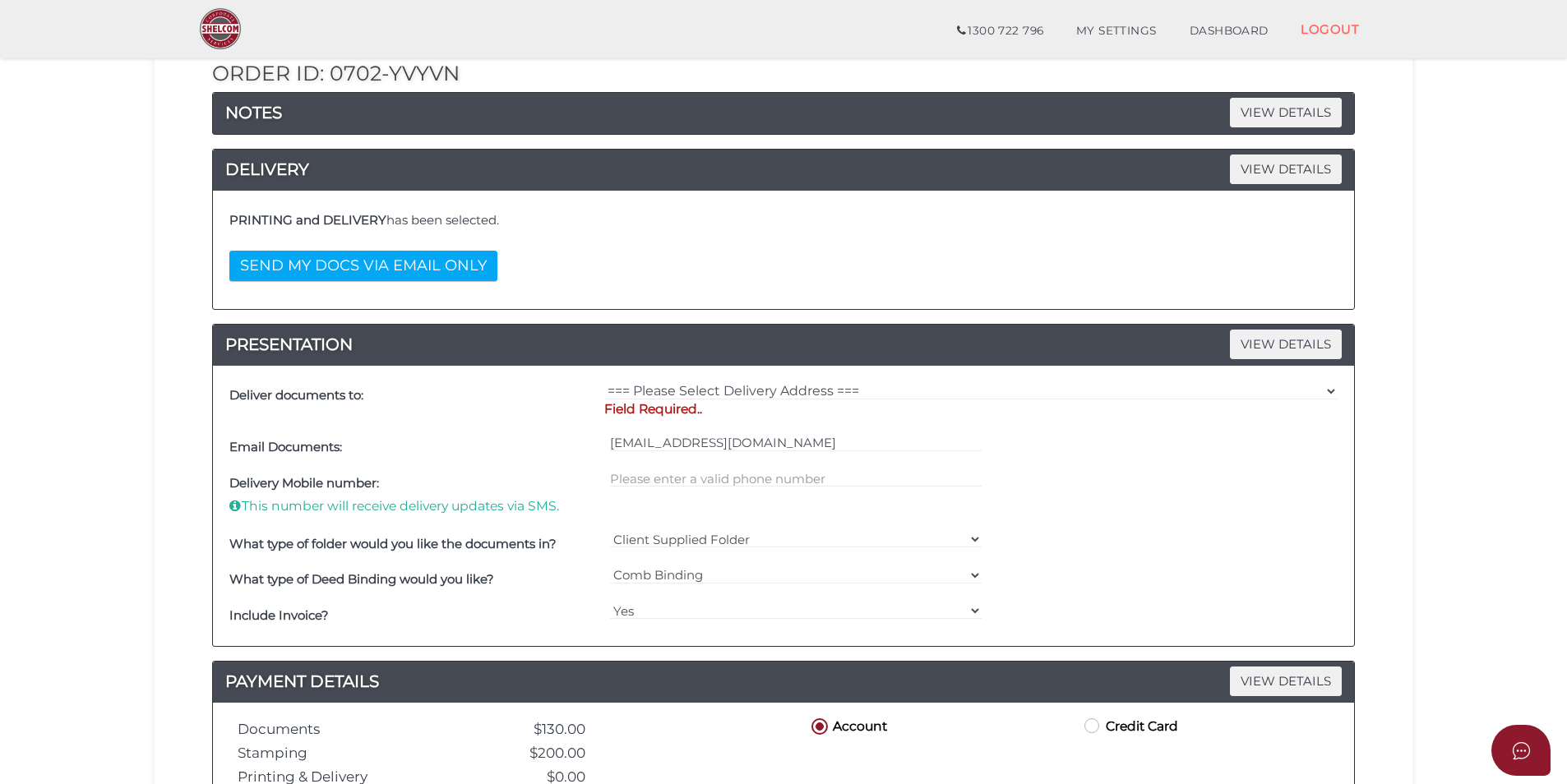
click at [731, 400] on p "Field Required.." at bounding box center [970, 409] width 733 height 18
click at [728, 392] on select "=== Please Select Delivery Address === (User Address - [PERSON_NAME]) Level [GE…" at bounding box center [970, 391] width 733 height 18
select select "0"
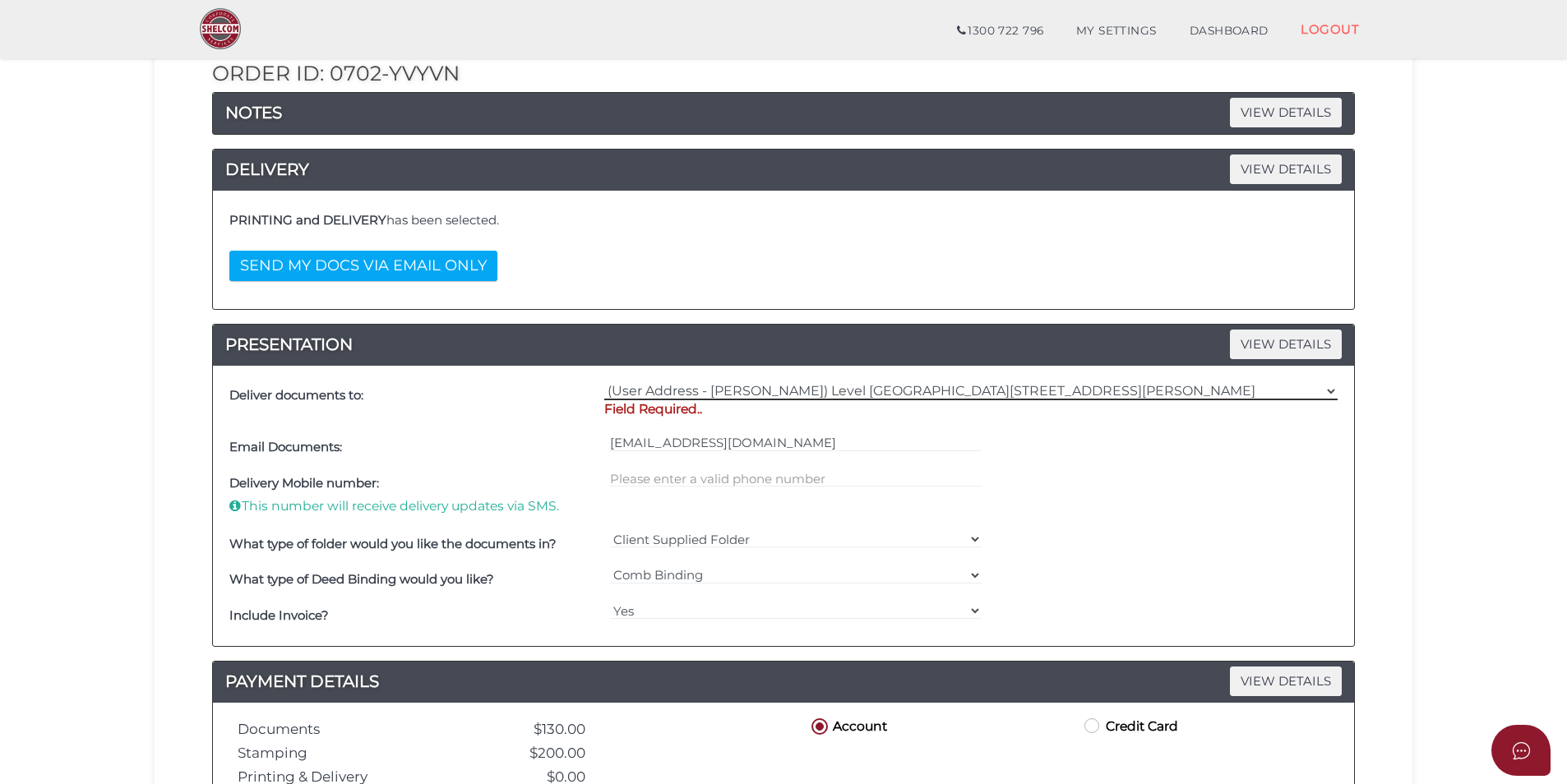
click at [604, 382] on select "=== Please Select Delivery Address === (User Address - [PERSON_NAME]) Level [GE…" at bounding box center [970, 391] width 733 height 18
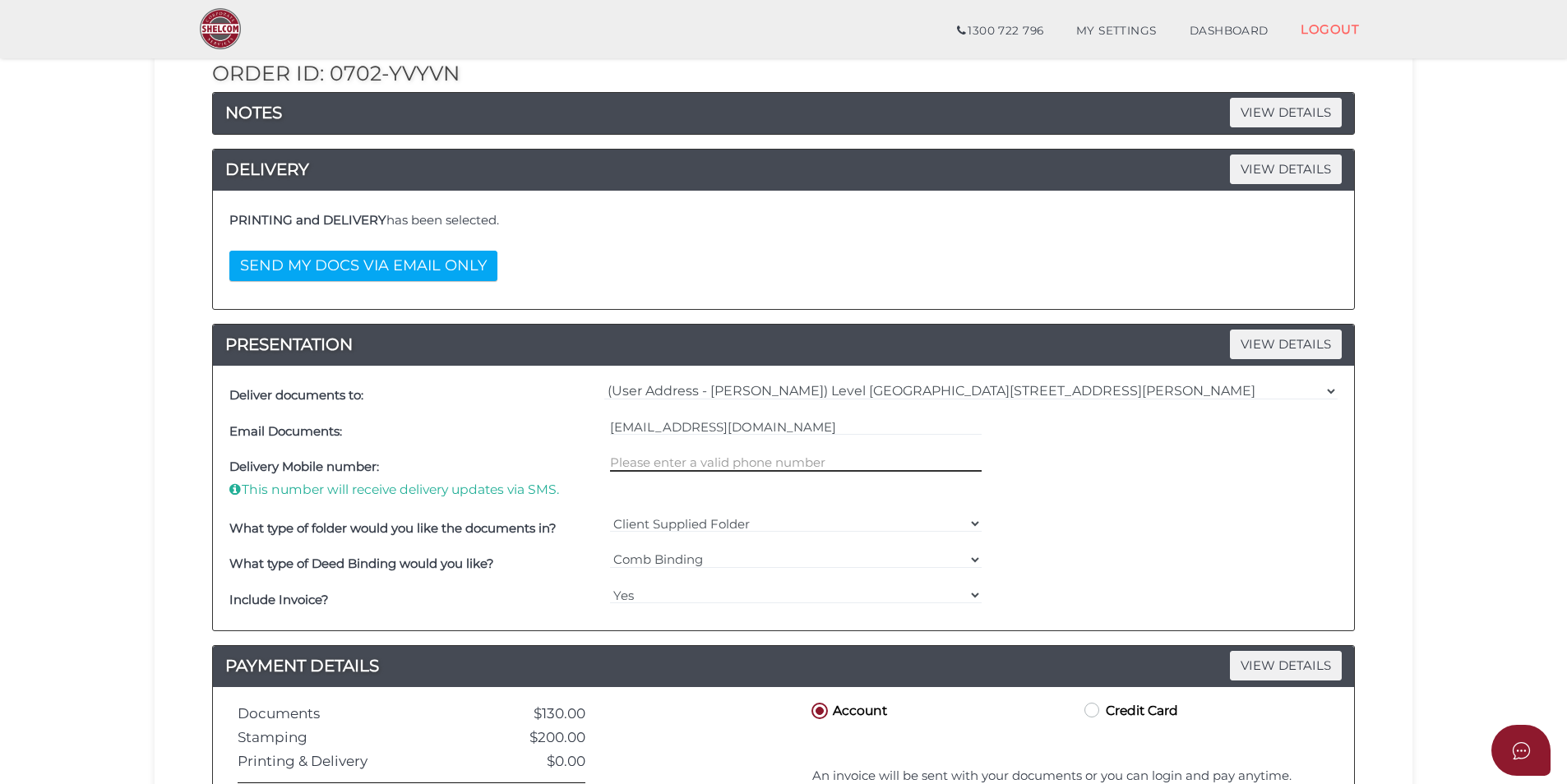
click at [725, 456] on input "text" at bounding box center [796, 462] width 372 height 18
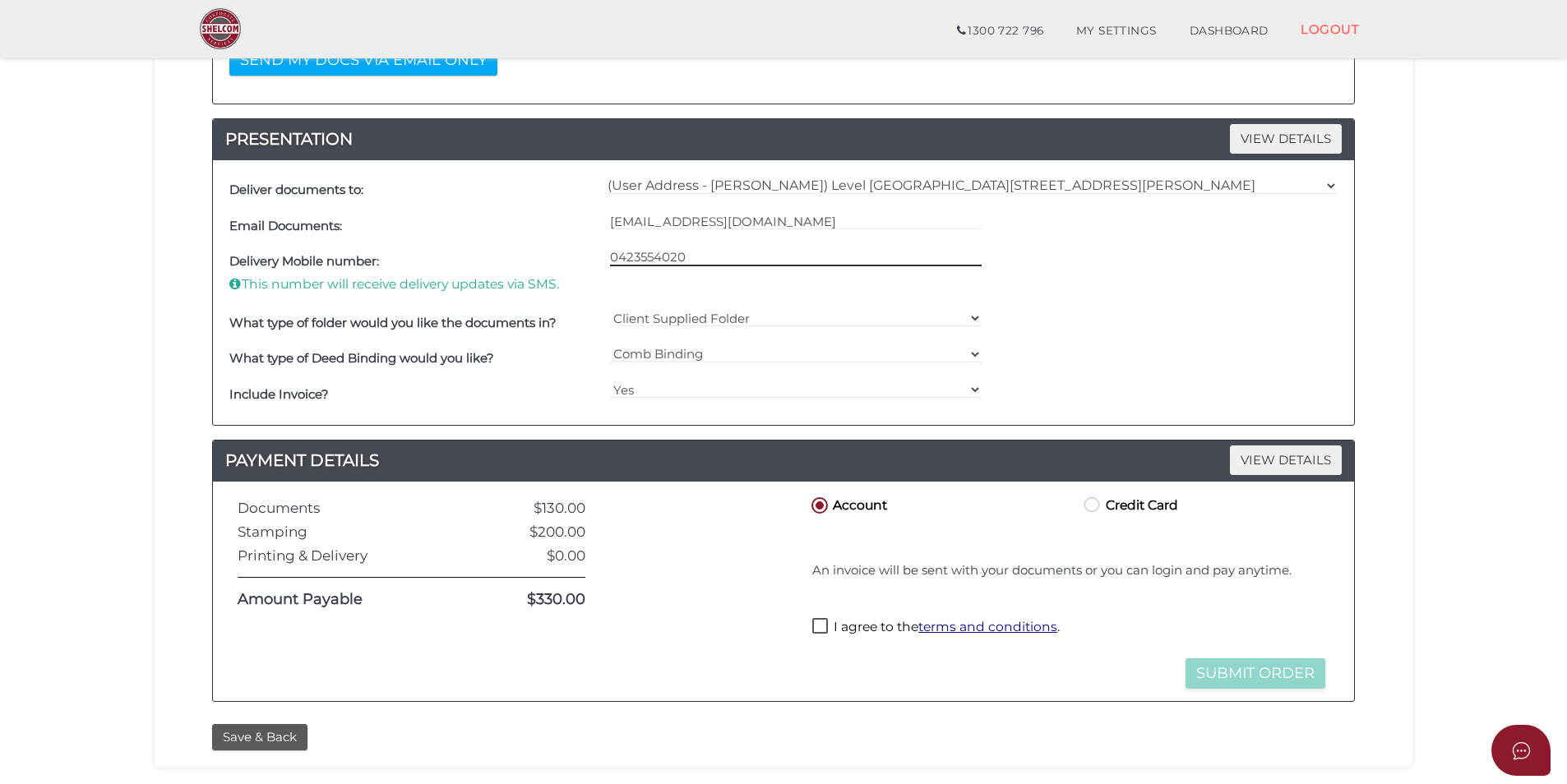
scroll to position [404, 0]
type input "0423554020"
click at [821, 624] on label "I agree to the terms and conditions ." at bounding box center [936, 627] width 248 height 20
checkbox input "true"
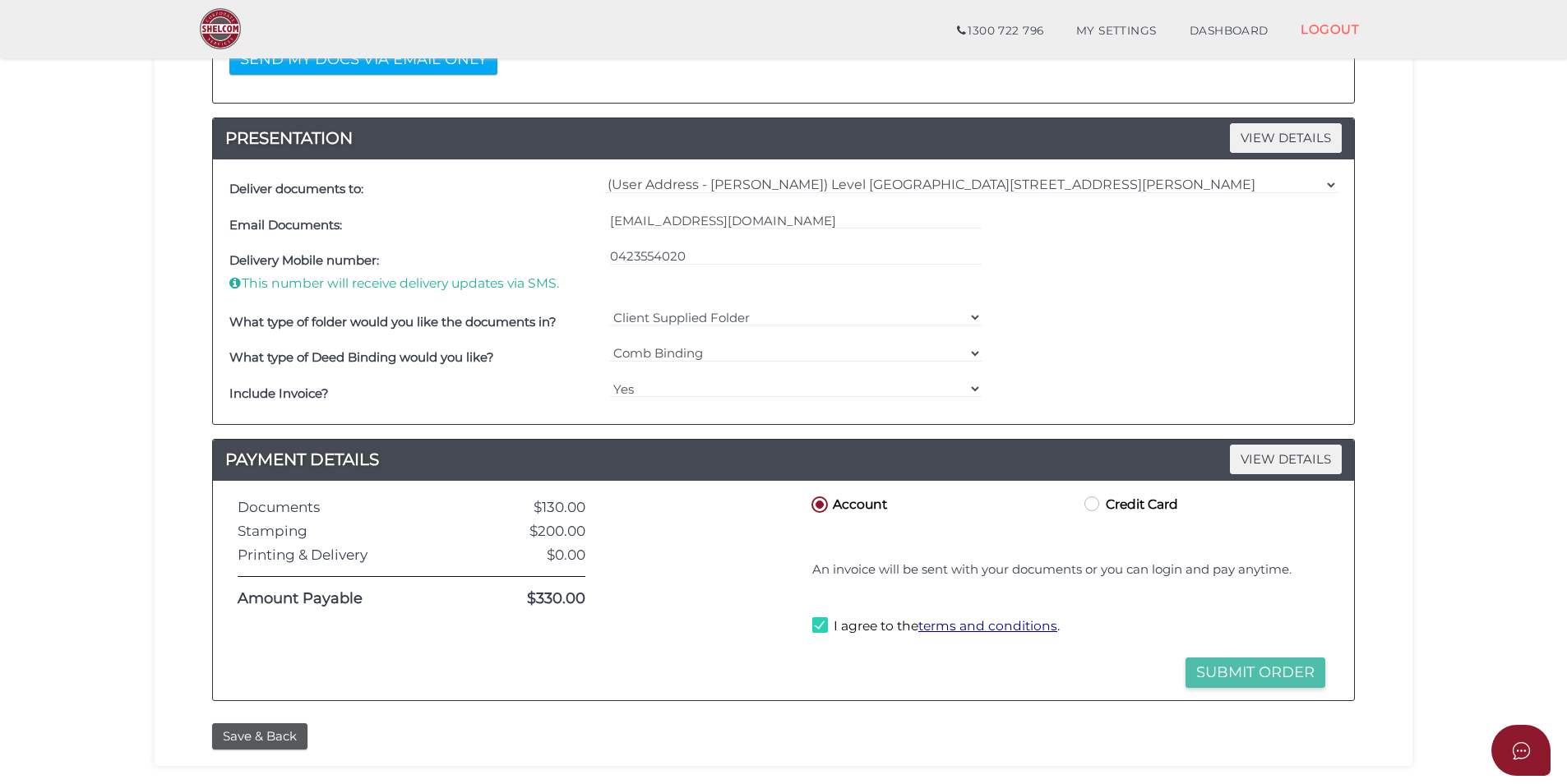
click at [1233, 668] on button "Submit Order" at bounding box center [1255, 673] width 140 height 30
